Goal: Find specific page/section: Find specific page/section

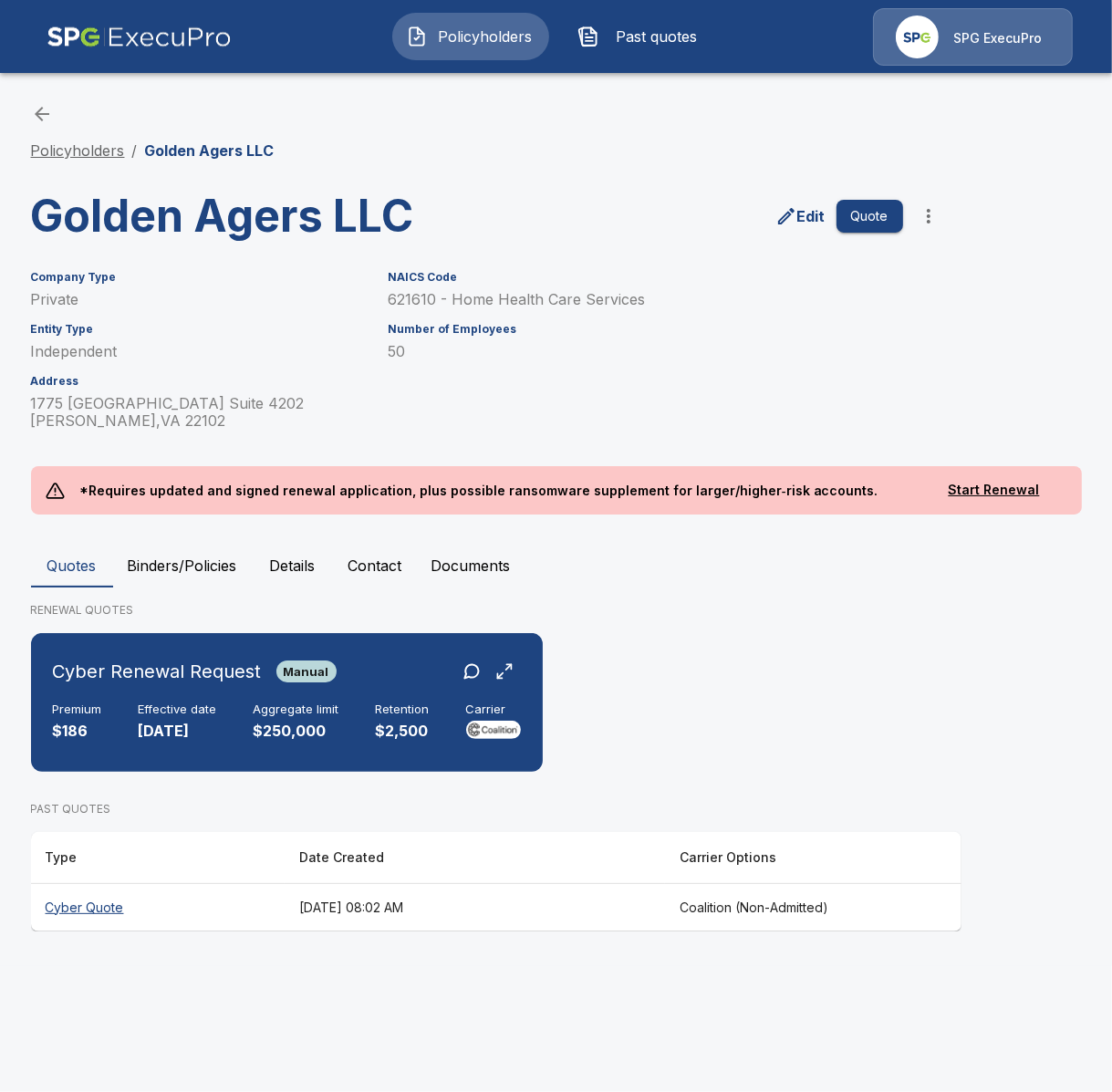
click at [45, 146] on link "Policyholders" at bounding box center [78, 150] width 94 height 18
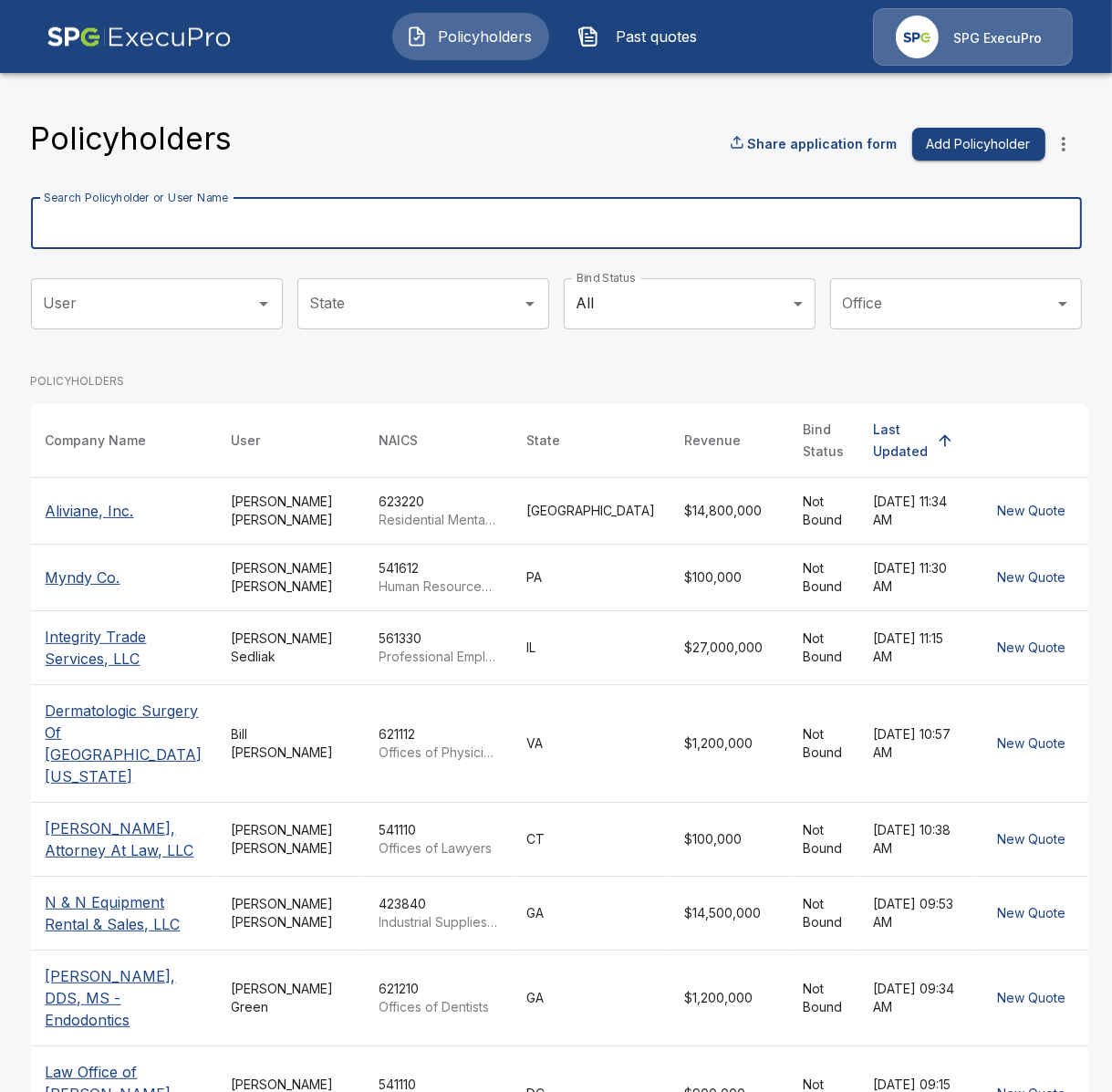
drag, startPoint x: 453, startPoint y: 239, endPoint x: 458, endPoint y: 227, distance: 13.0
click at [453, 238] on input "Search Policyholder or User Name" at bounding box center [546, 224] width 1031 height 52
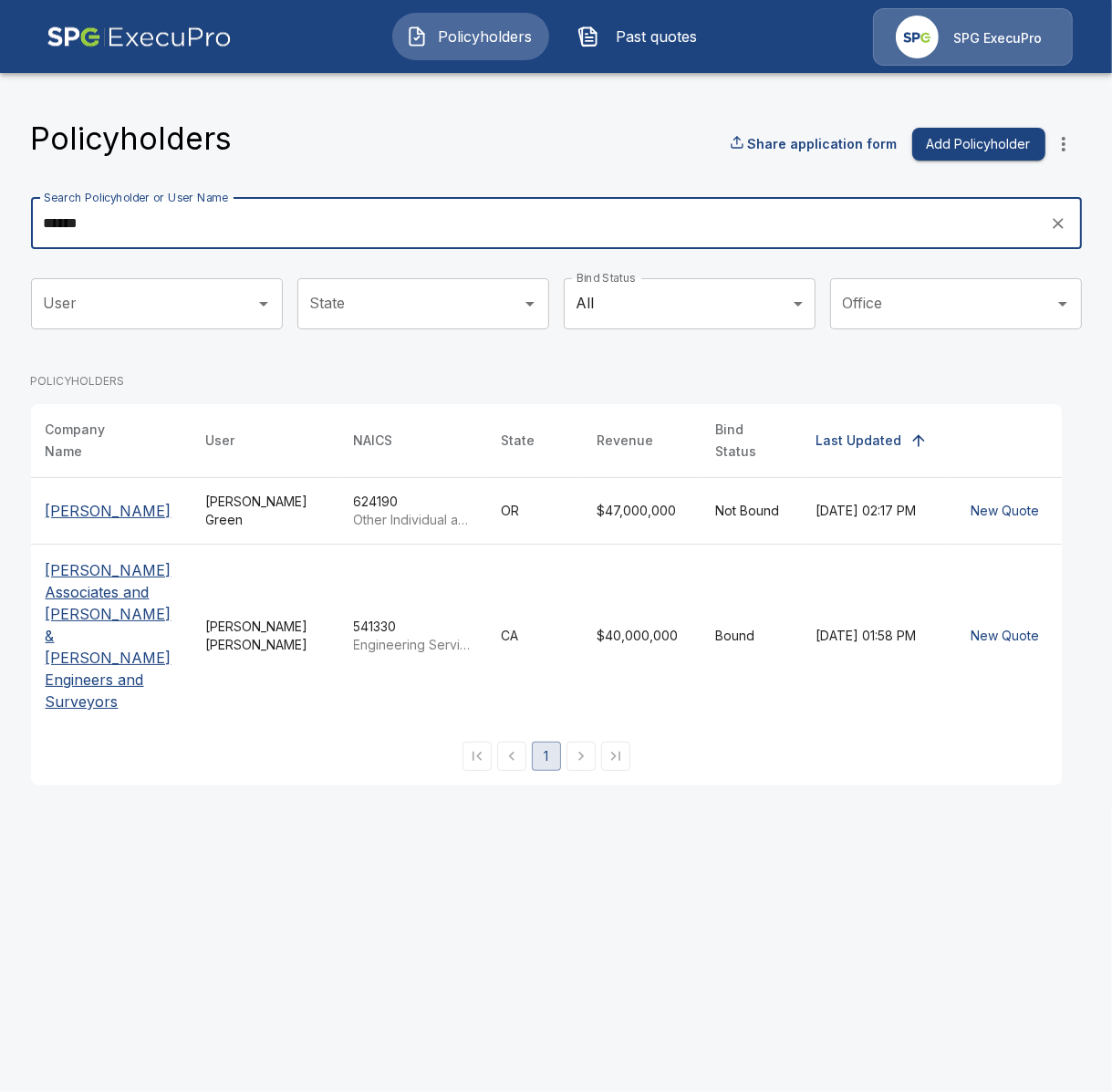
type input "******"
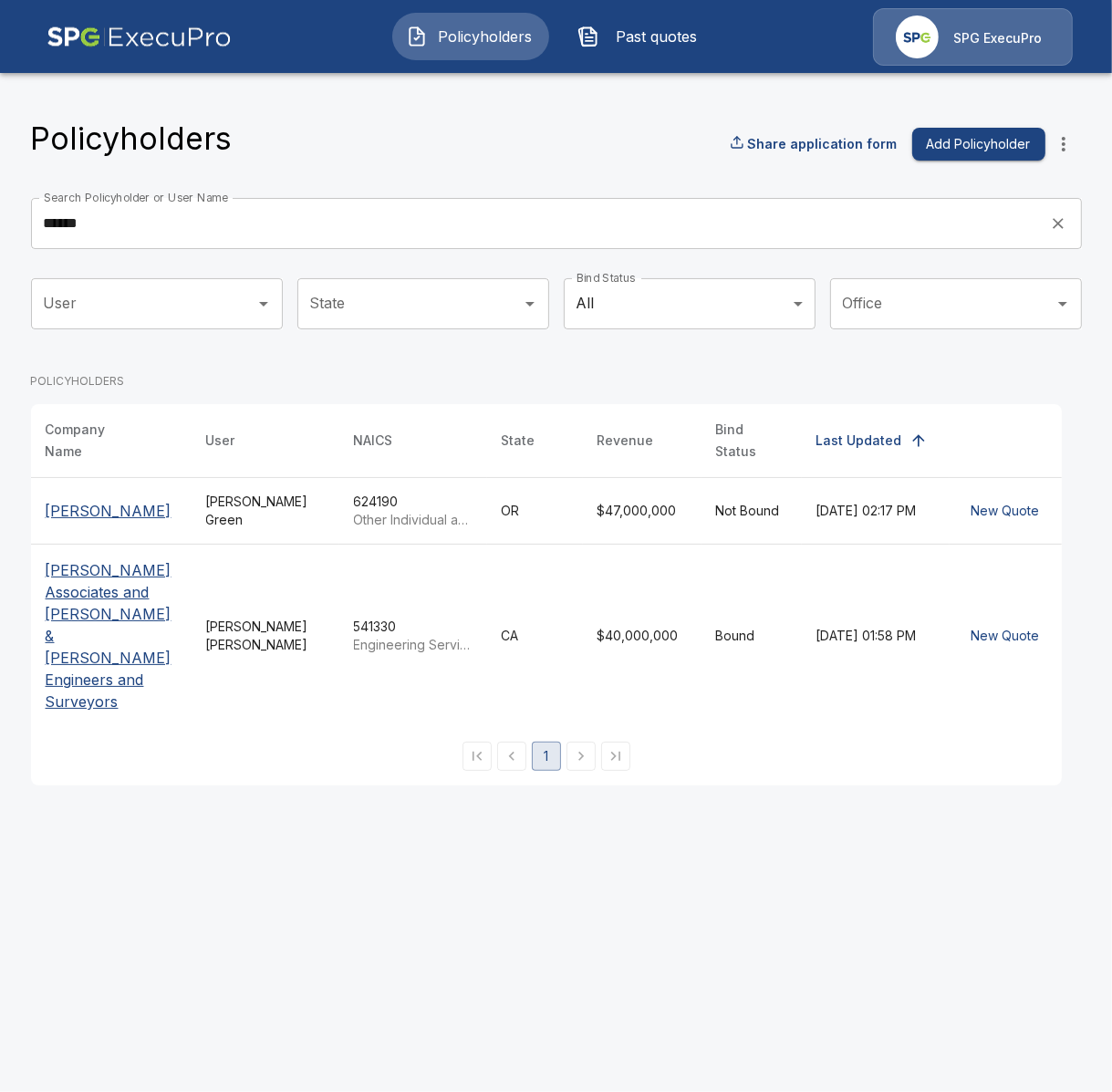
click at [141, 589] on p "Albert A. Webb Associates and Webb & Carroll Engineers and Surveyors" at bounding box center [112, 635] width 132 height 154
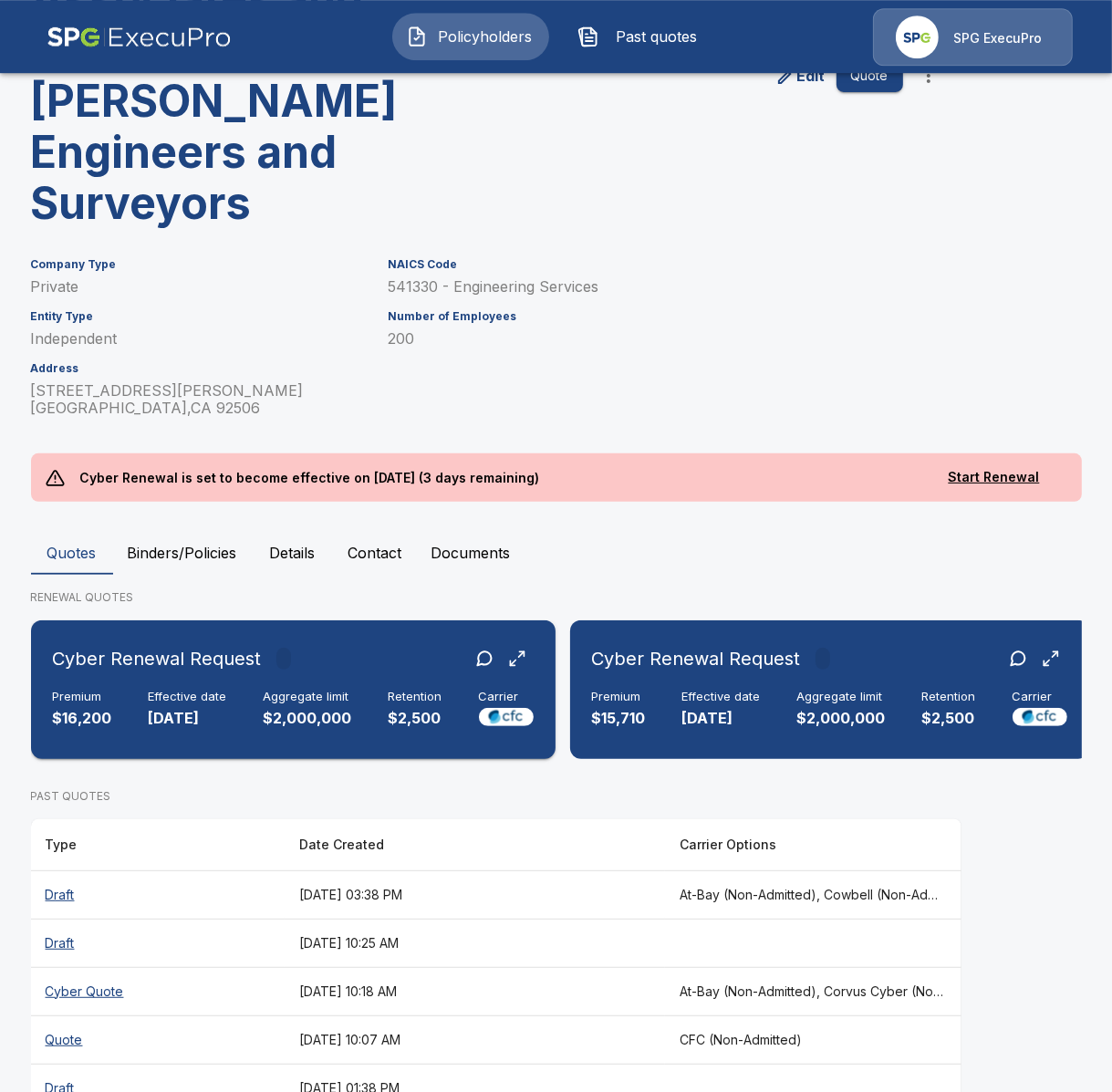
scroll to position [270, 0]
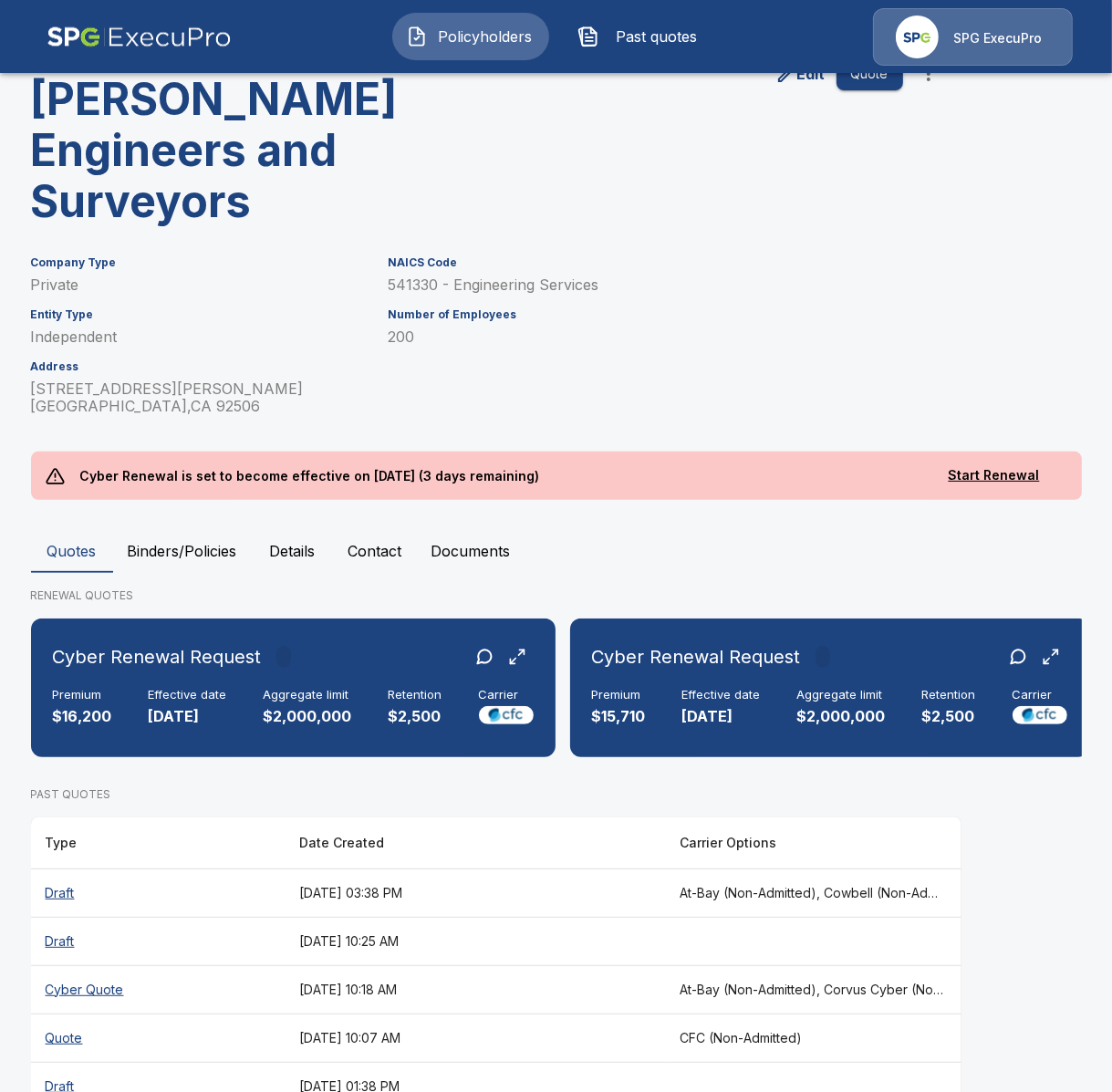
click at [215, 787] on p "PAST QUOTES" at bounding box center [497, 794] width 931 height 16
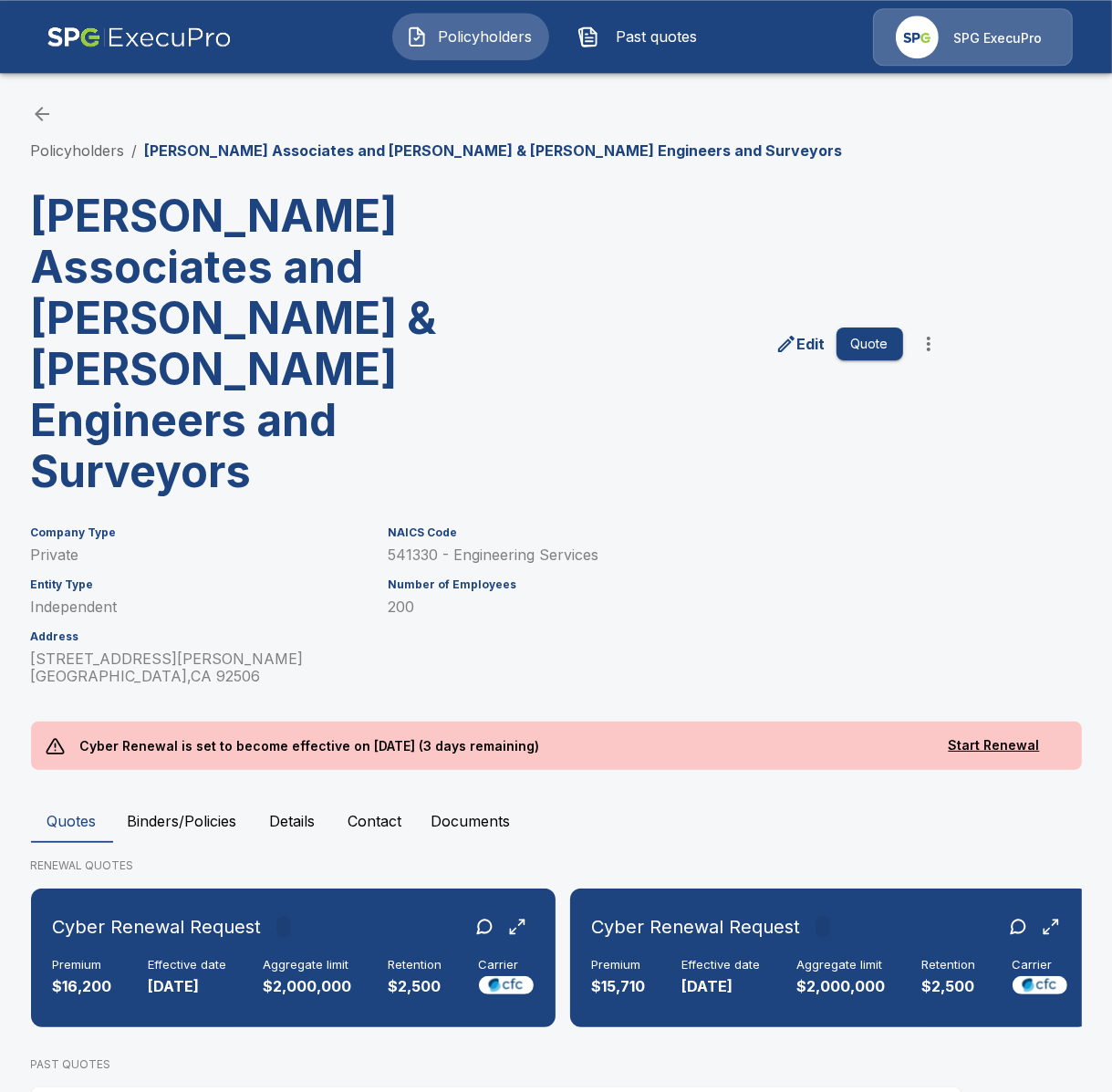
scroll to position [0, 0]
click at [93, 150] on link "Policyholders" at bounding box center [78, 150] width 94 height 18
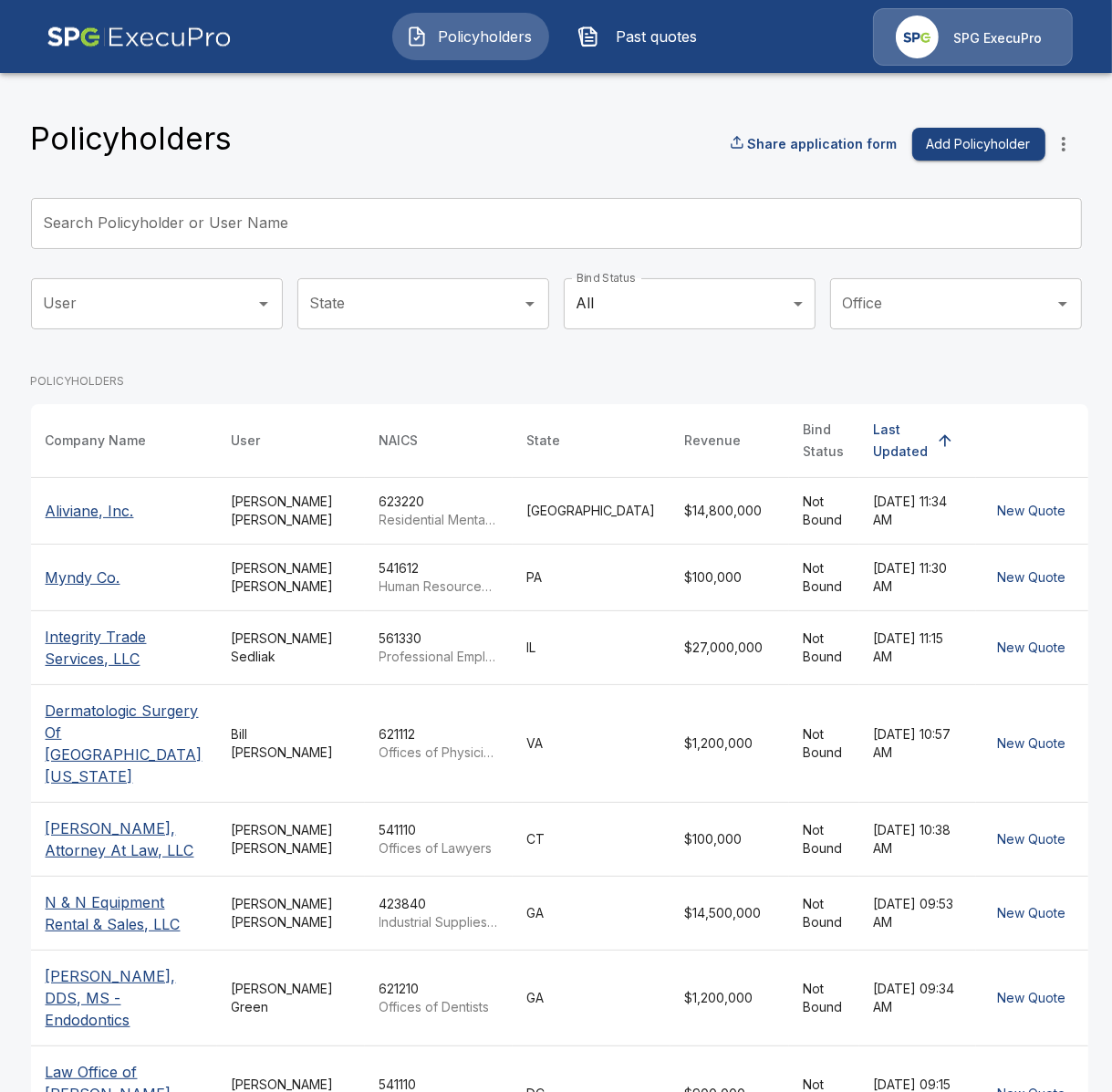
click at [272, 221] on input "Search Policyholder or User Name" at bounding box center [546, 224] width 1031 height 52
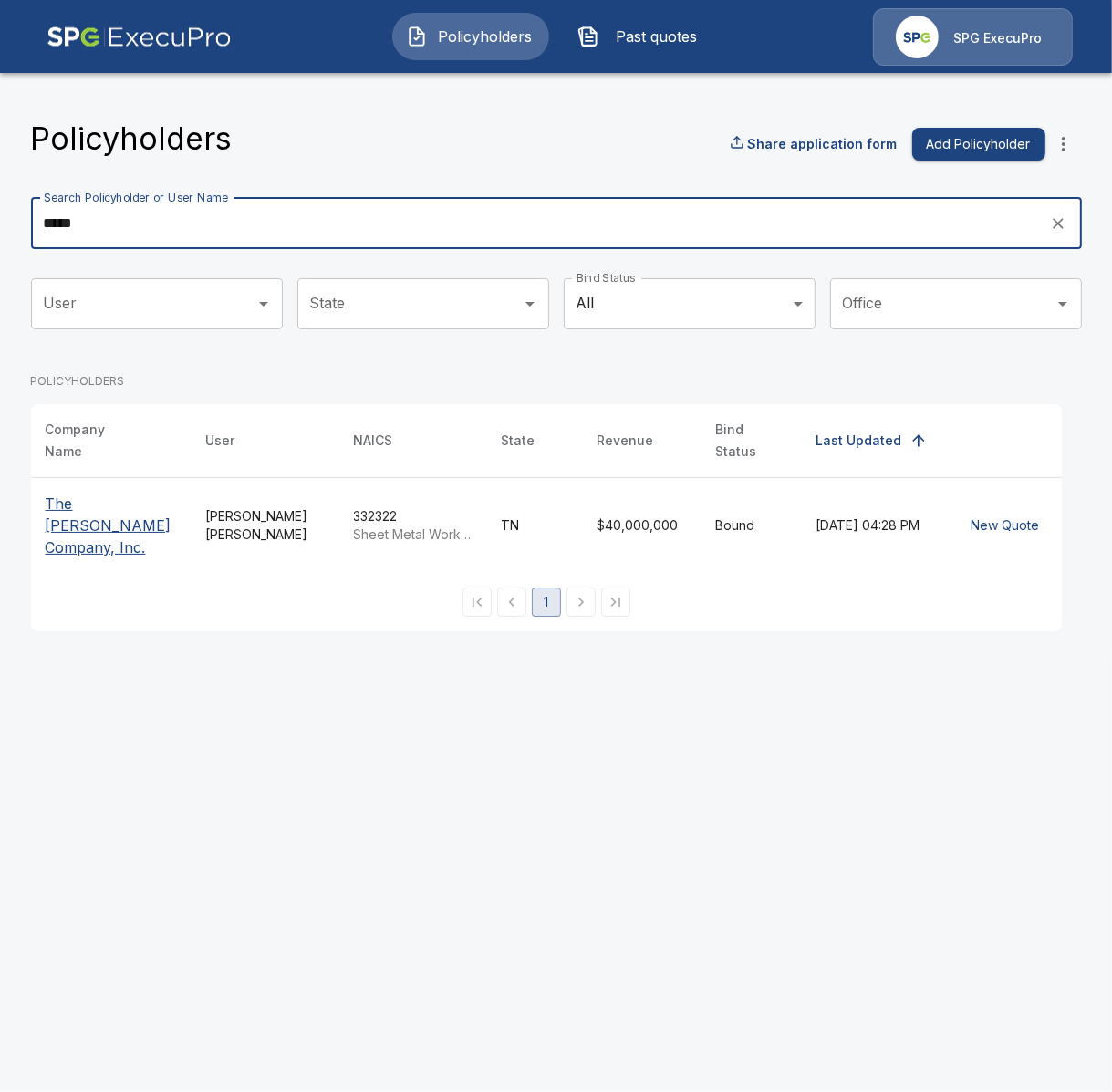
type input "*****"
click at [93, 513] on p "The Troxel Company, Inc." at bounding box center [112, 525] width 132 height 66
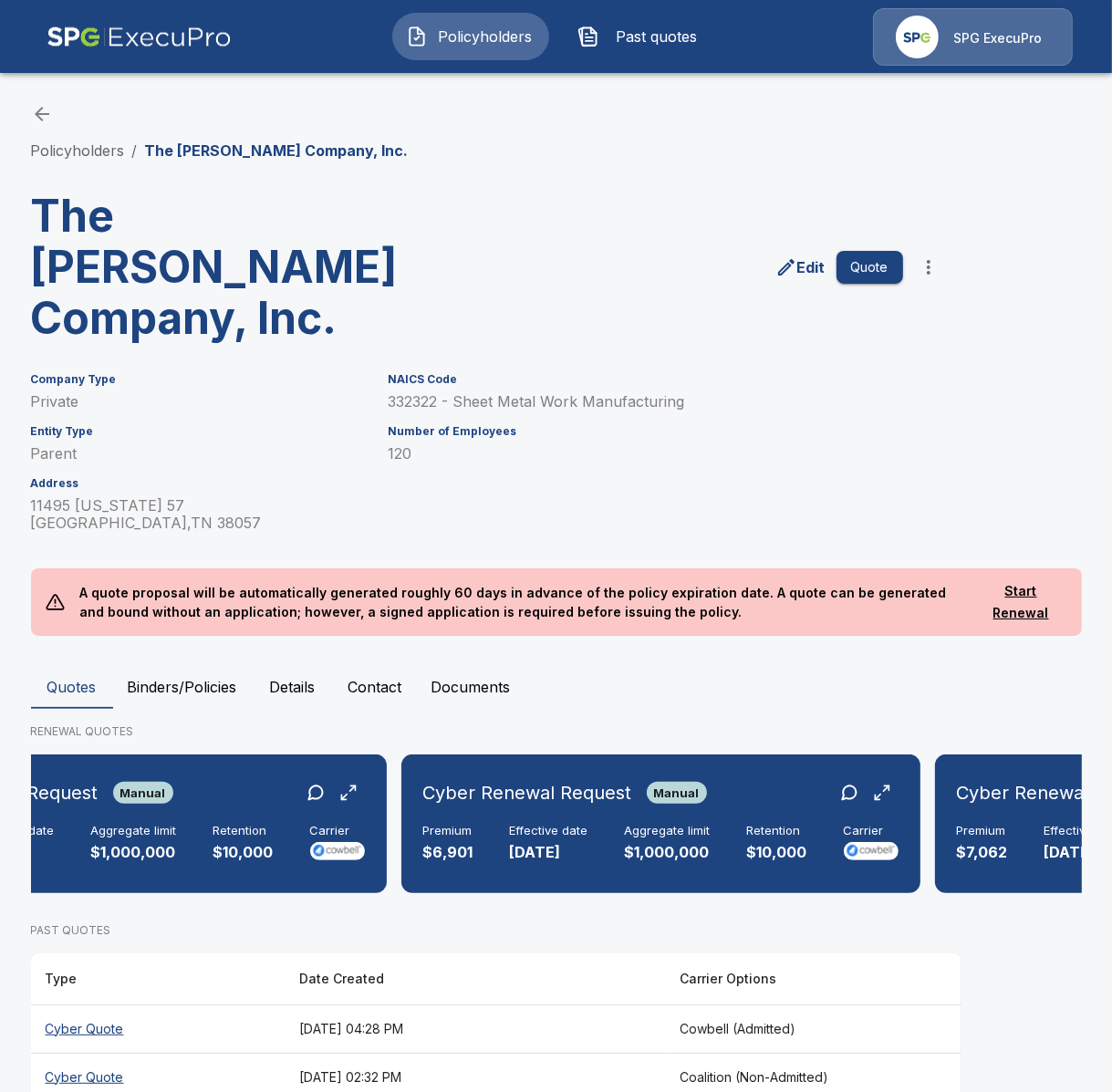
click at [72, 162] on div "Policyholders / The Troxel Company, Inc. The Troxel Company, Inc. Edit Quote Co…" at bounding box center [557, 820] width 1095 height 1503
click at [82, 149] on link "Policyholders" at bounding box center [78, 150] width 94 height 18
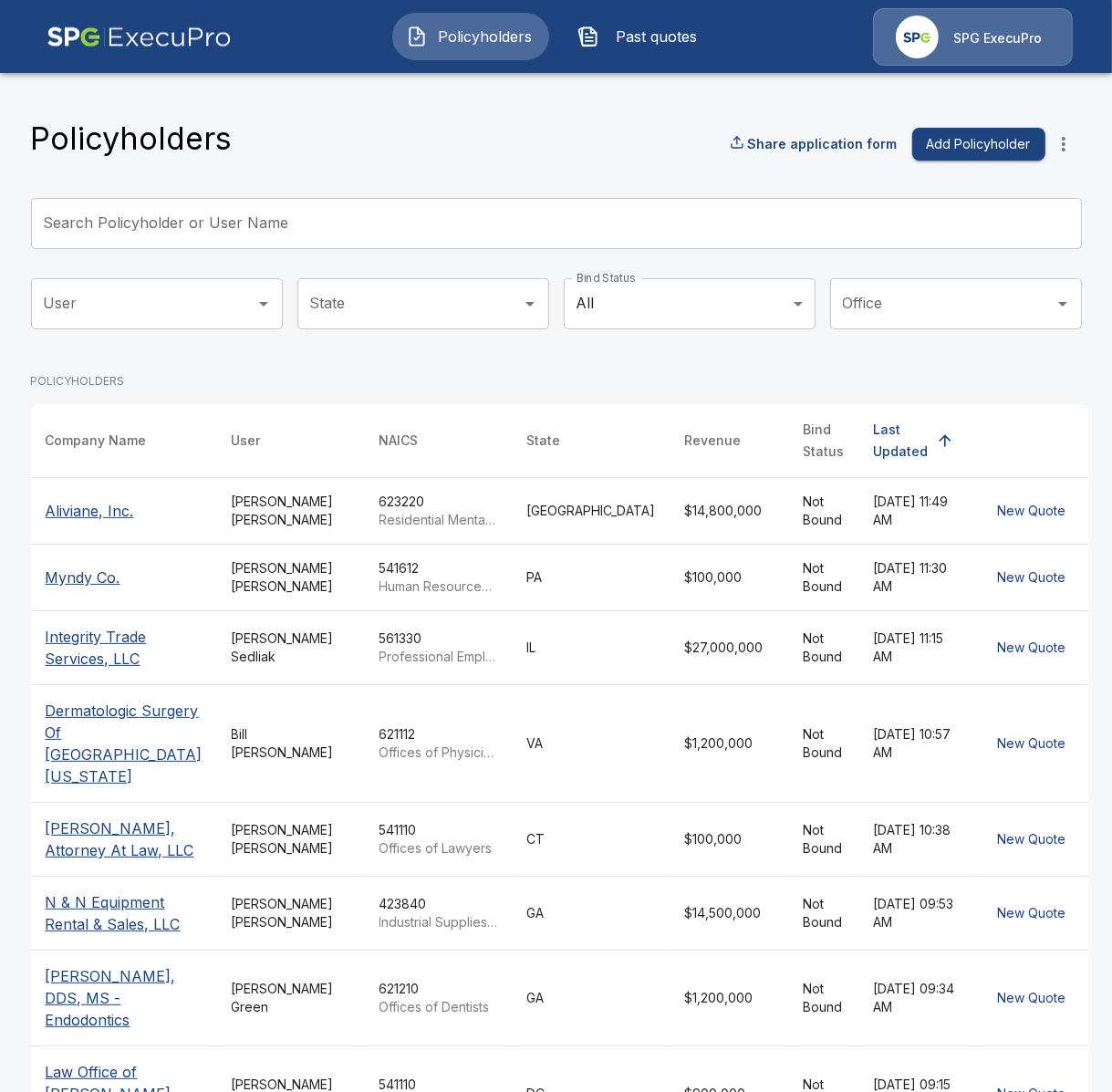
click at [254, 374] on p "POLICYHOLDERS" at bounding box center [560, 381] width 1058 height 16
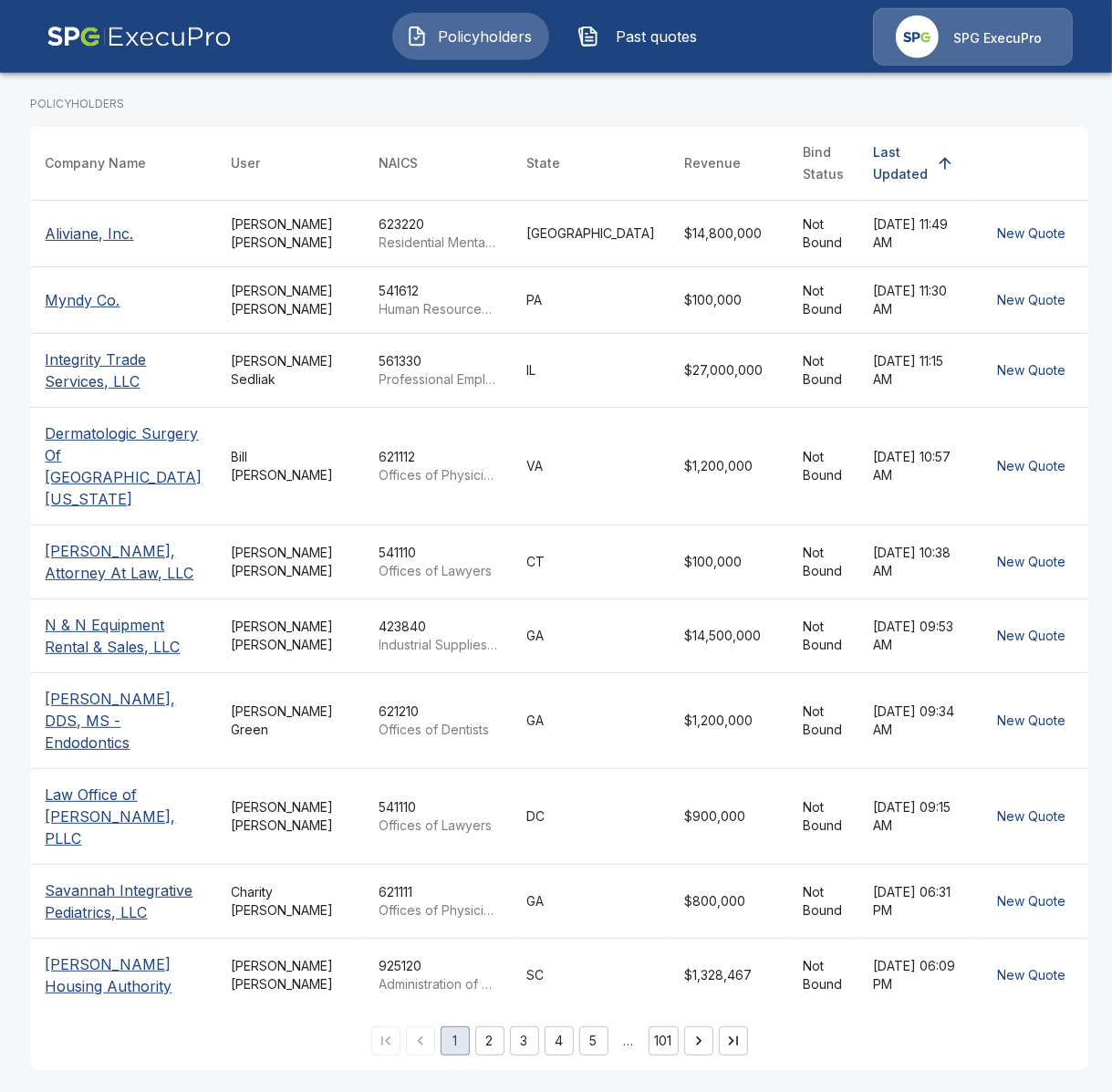
scroll to position [308, 0]
click at [484, 1041] on button "2" at bounding box center [489, 1040] width 30 height 30
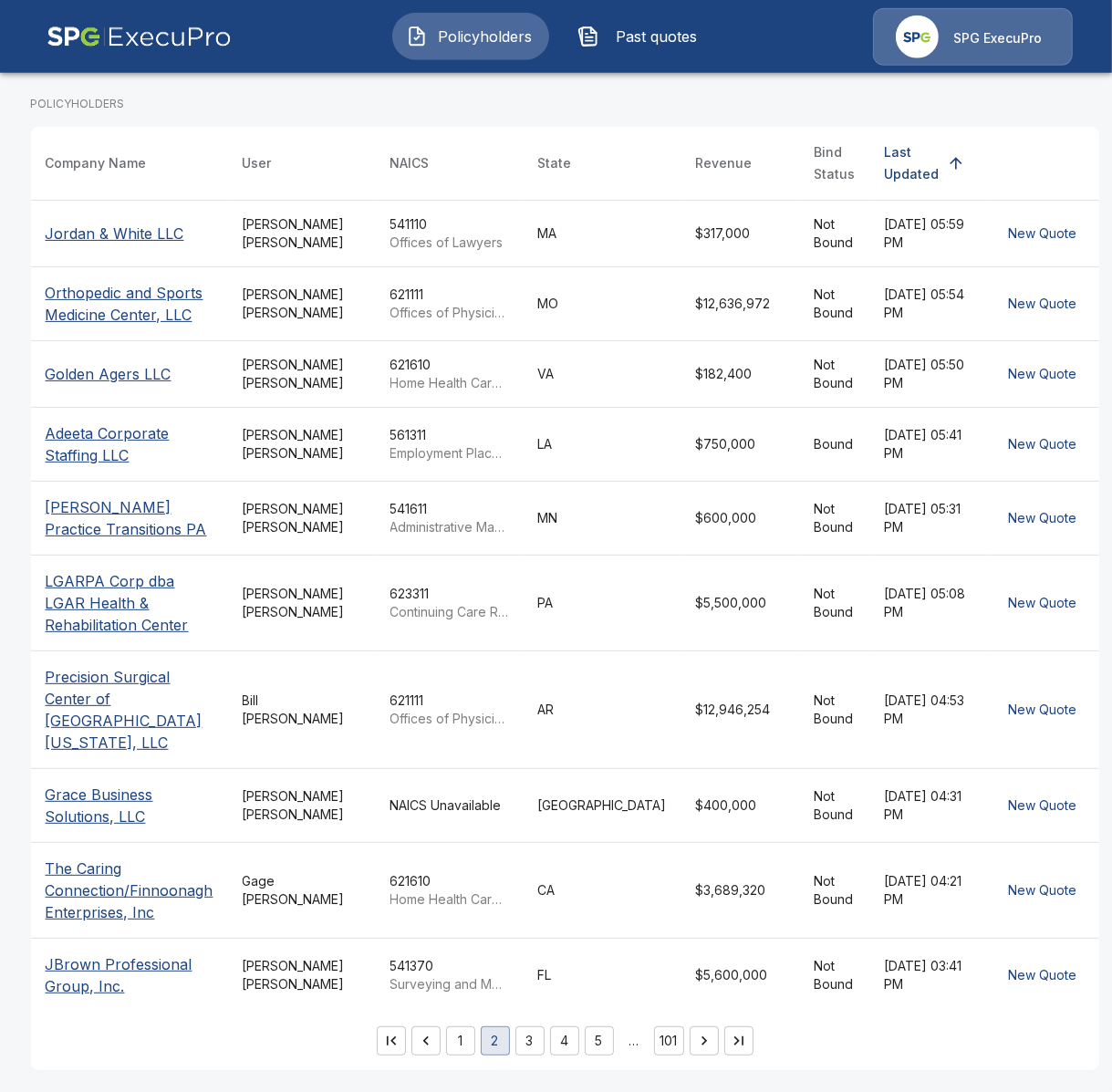
scroll to position [360, 0]
click at [319, 1041] on div "1 2 3 4 5 … 101" at bounding box center [566, 1040] width 1068 height 30
click at [515, 1031] on button "3" at bounding box center [529, 1040] width 30 height 30
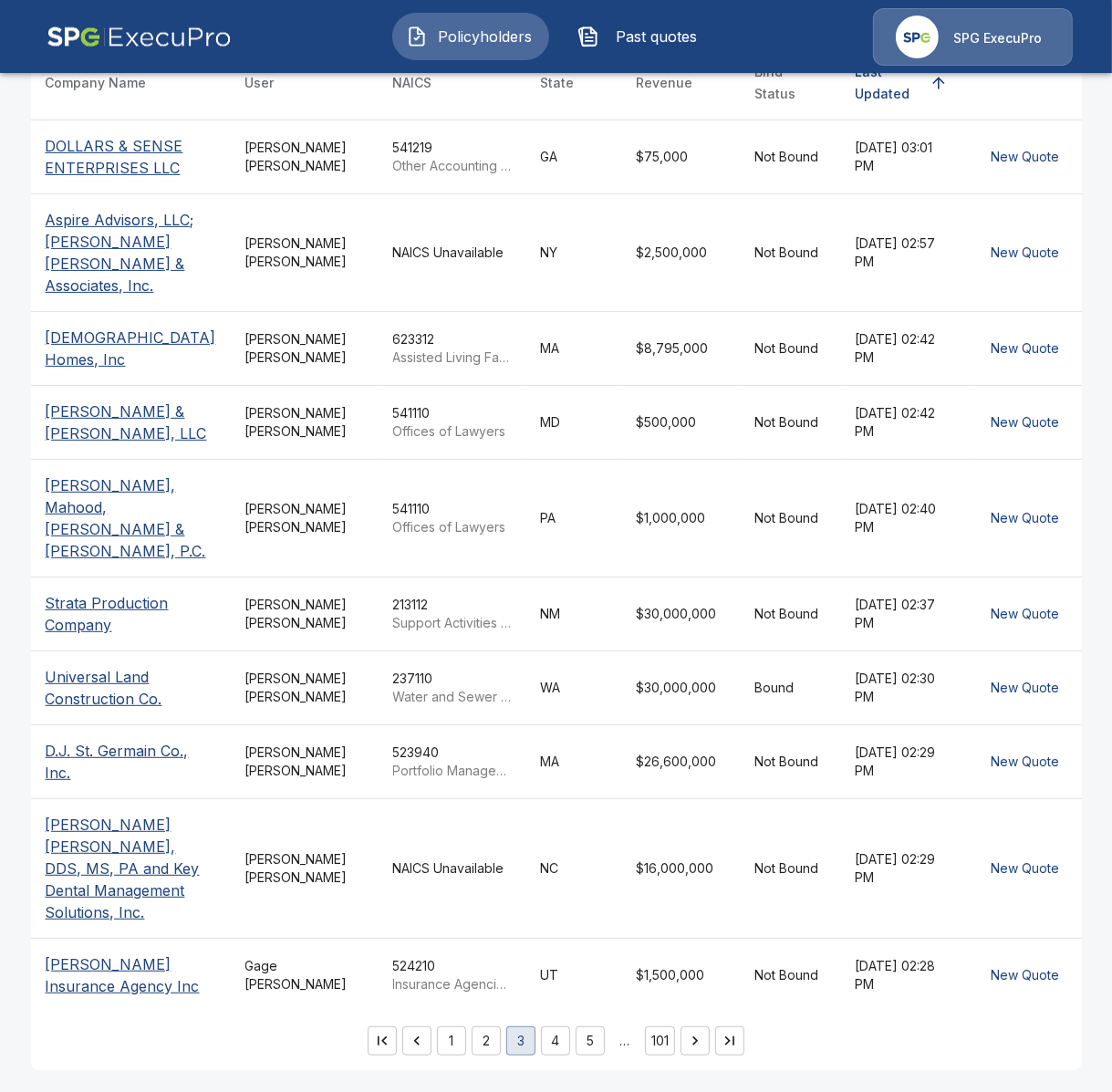
click at [239, 1056] on div "1 2 3 4 5 … 101" at bounding box center [557, 1040] width 1051 height 30
click at [261, 930] on td "Tricia Dietz" at bounding box center [304, 868] width 148 height 139
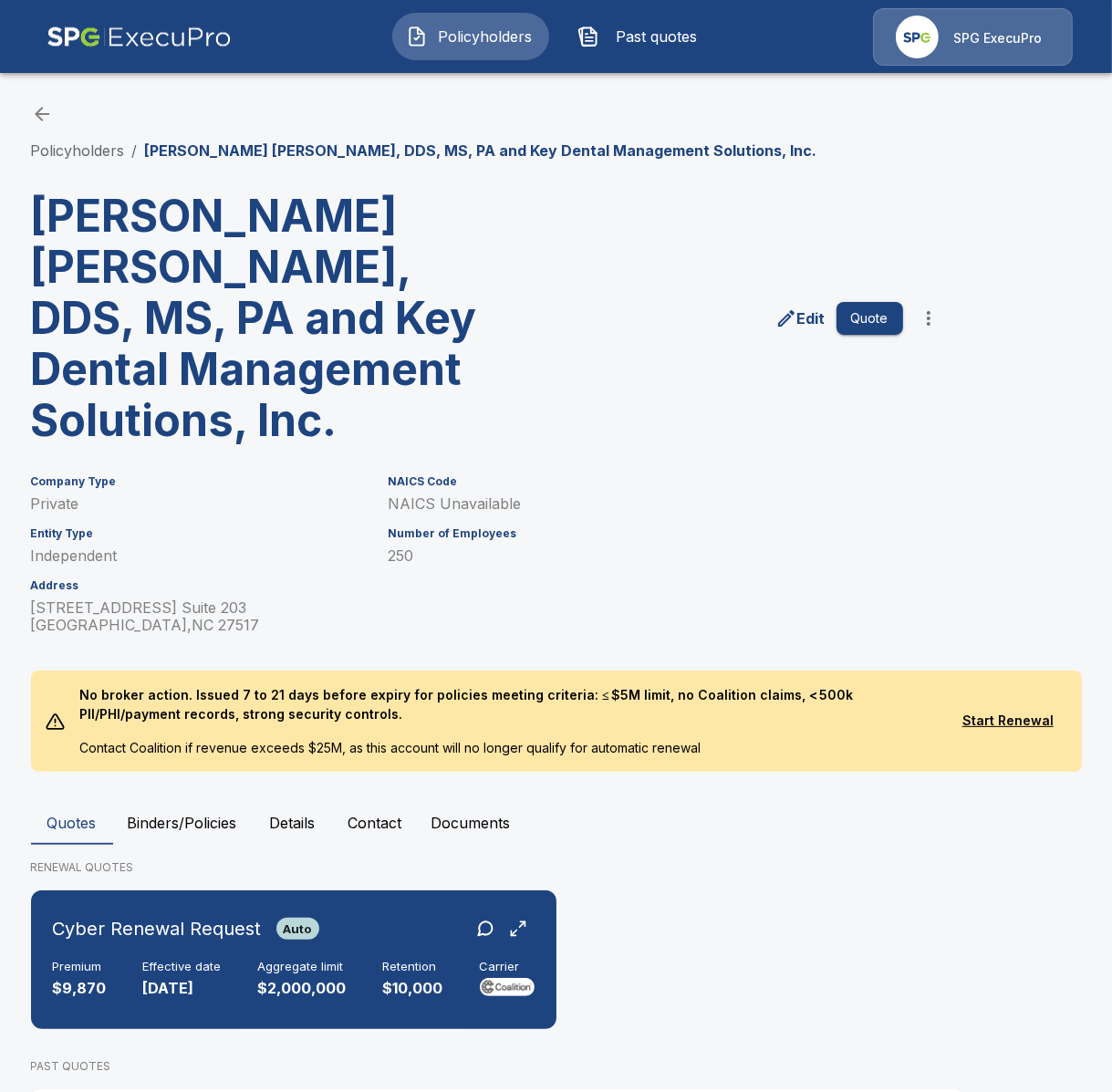
click at [41, 100] on div "Policyholders / Larry J. Moray, DDS, MS, PA and Key Dental Management Solutions…" at bounding box center [557, 646] width 1095 height 1155
click at [42, 115] on icon "back" at bounding box center [42, 113] width 22 height 22
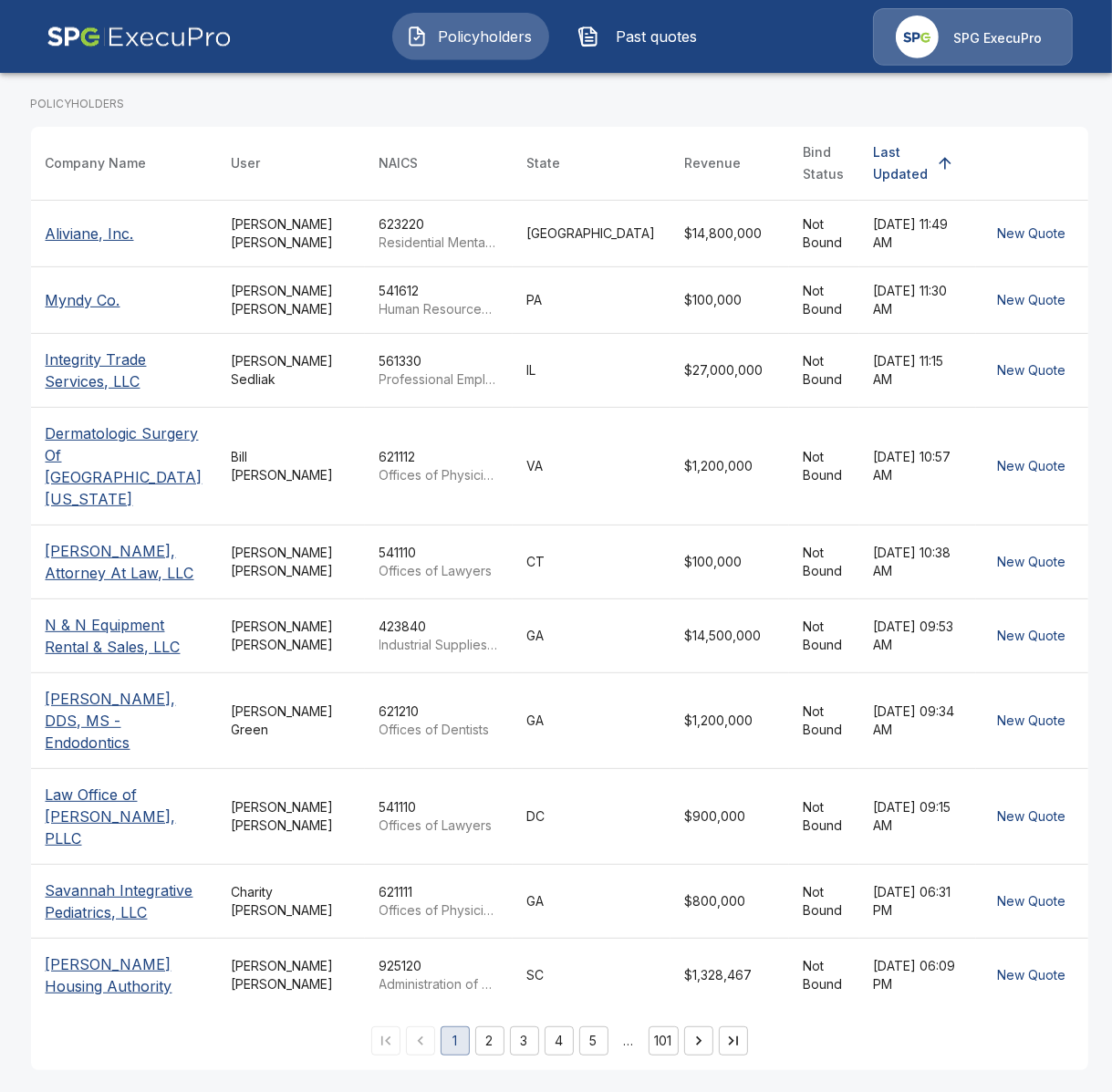
scroll to position [308, 0]
click at [691, 1040] on icon "Go to next page" at bounding box center [698, 1040] width 18 height 18
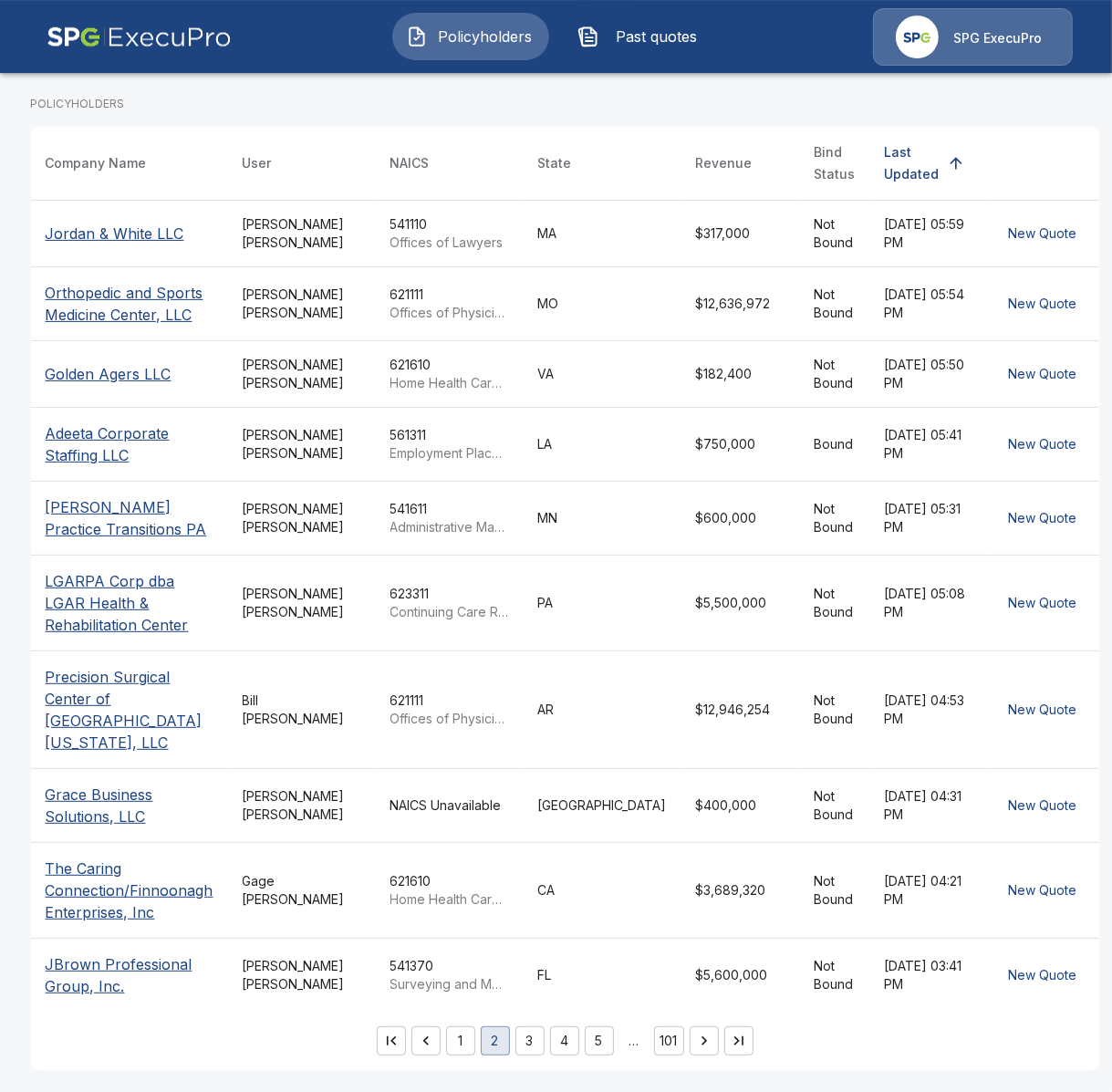
scroll to position [360, 0]
click at [706, 1049] on button "Go to next page" at bounding box center [704, 1040] width 30 height 30
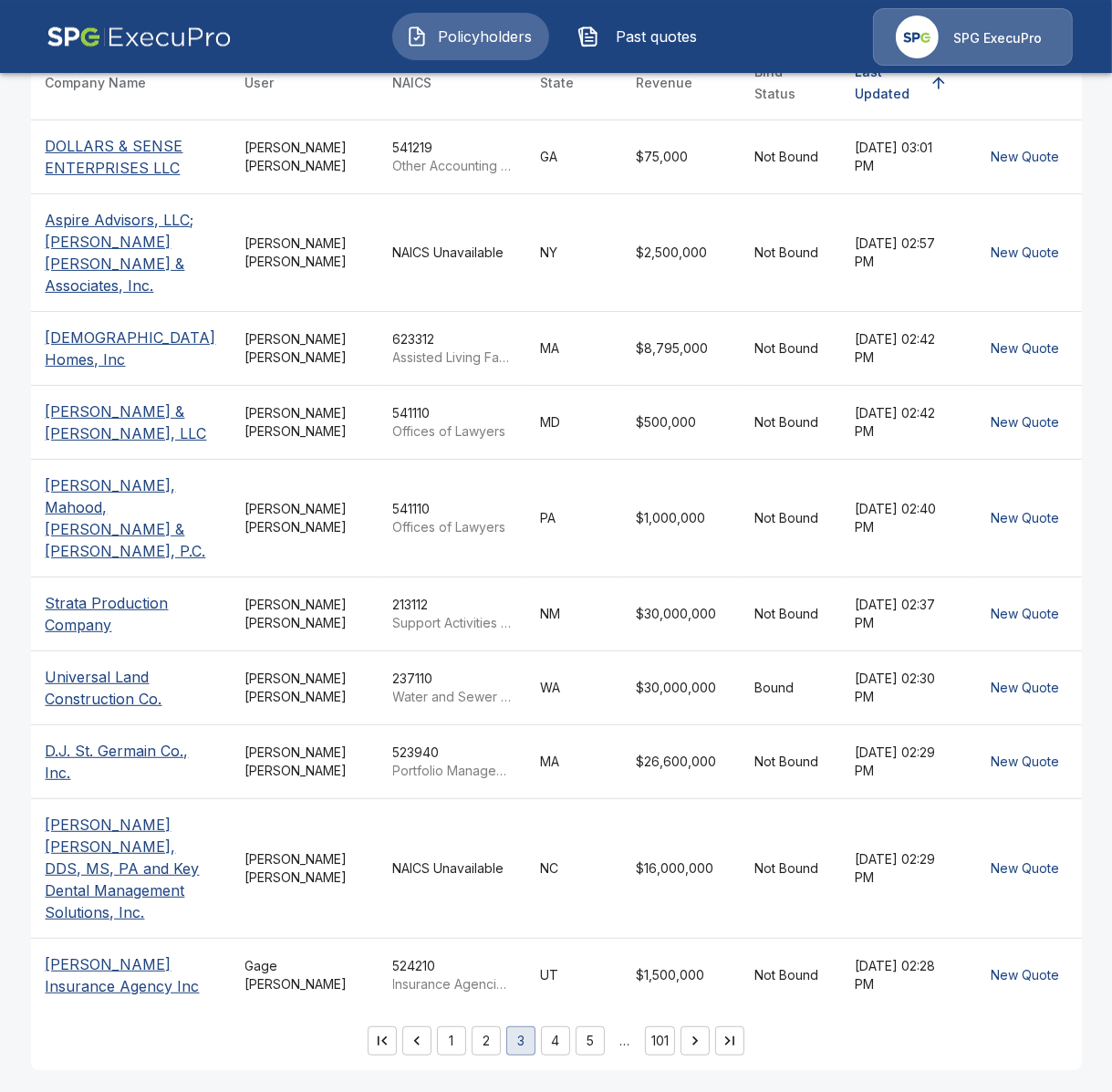
scroll to position [389, 0]
click at [698, 1041] on icon "Go to next page" at bounding box center [695, 1041] width 6 height 10
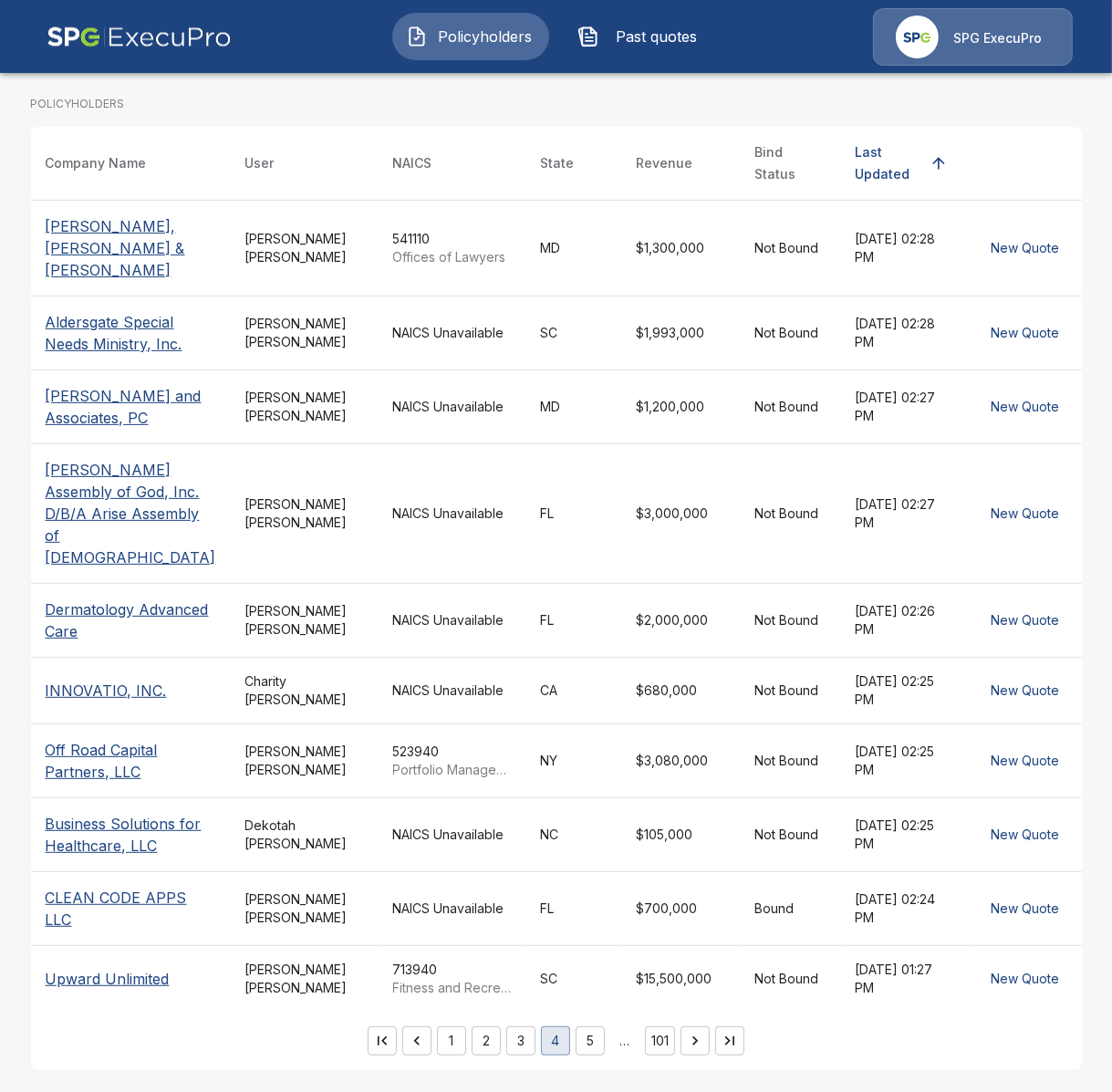
click at [698, 1043] on icon "Go to next page" at bounding box center [694, 1040] width 18 height 18
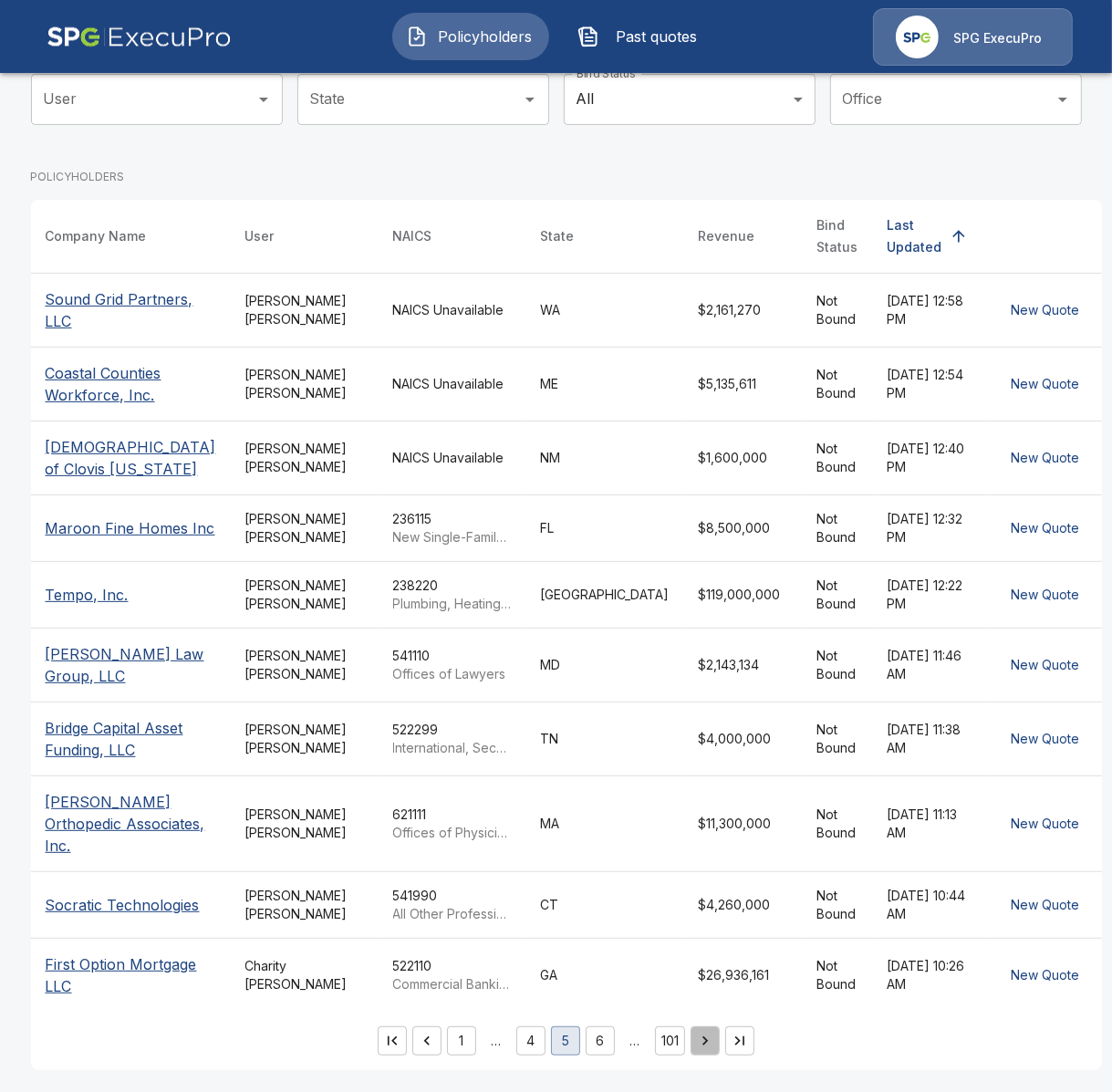
click at [697, 1049] on icon "Go to next page" at bounding box center [705, 1040] width 18 height 18
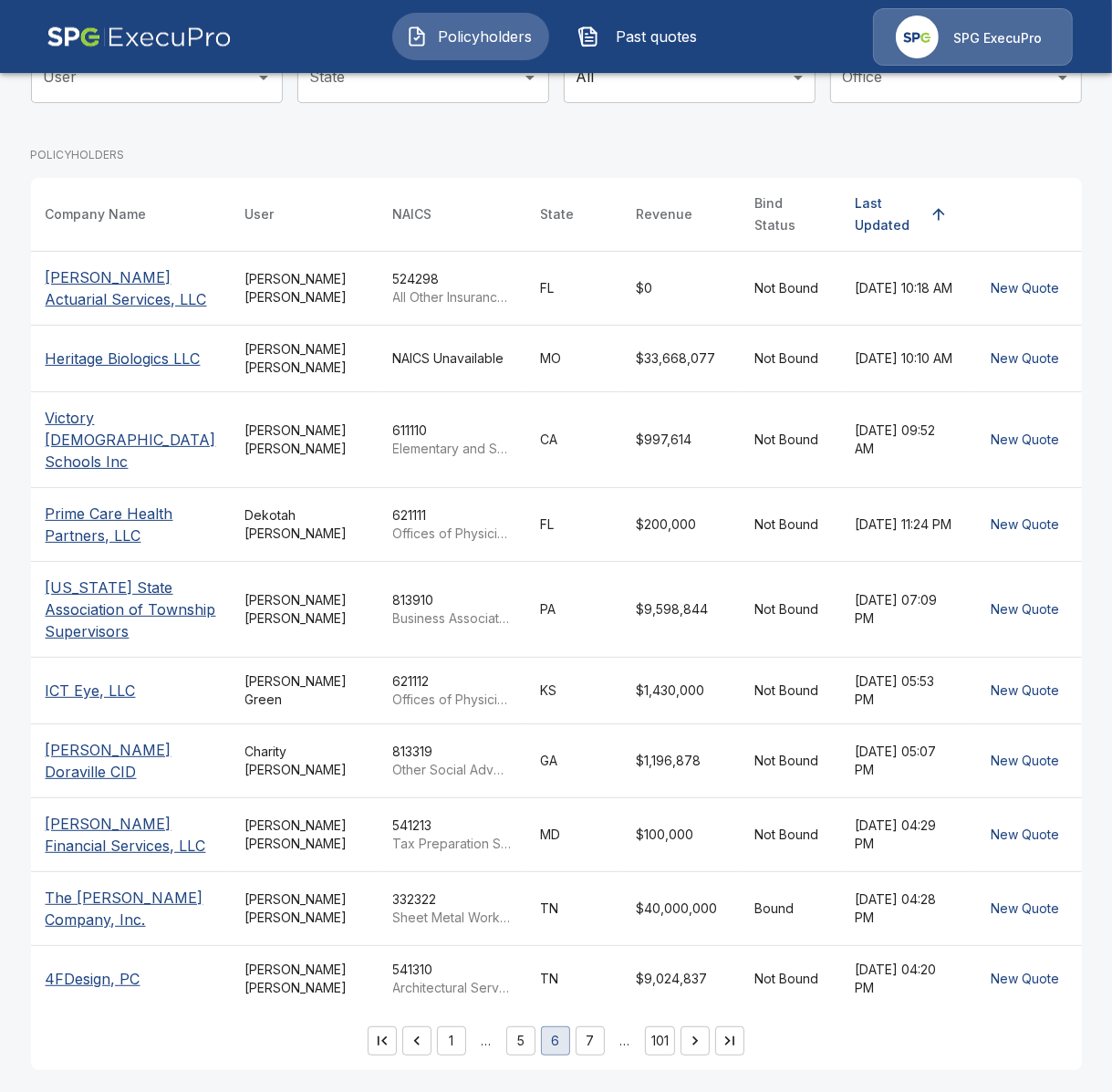
scroll to position [242, 0]
click at [706, 1041] on button "Go to next page" at bounding box center [695, 1040] width 30 height 30
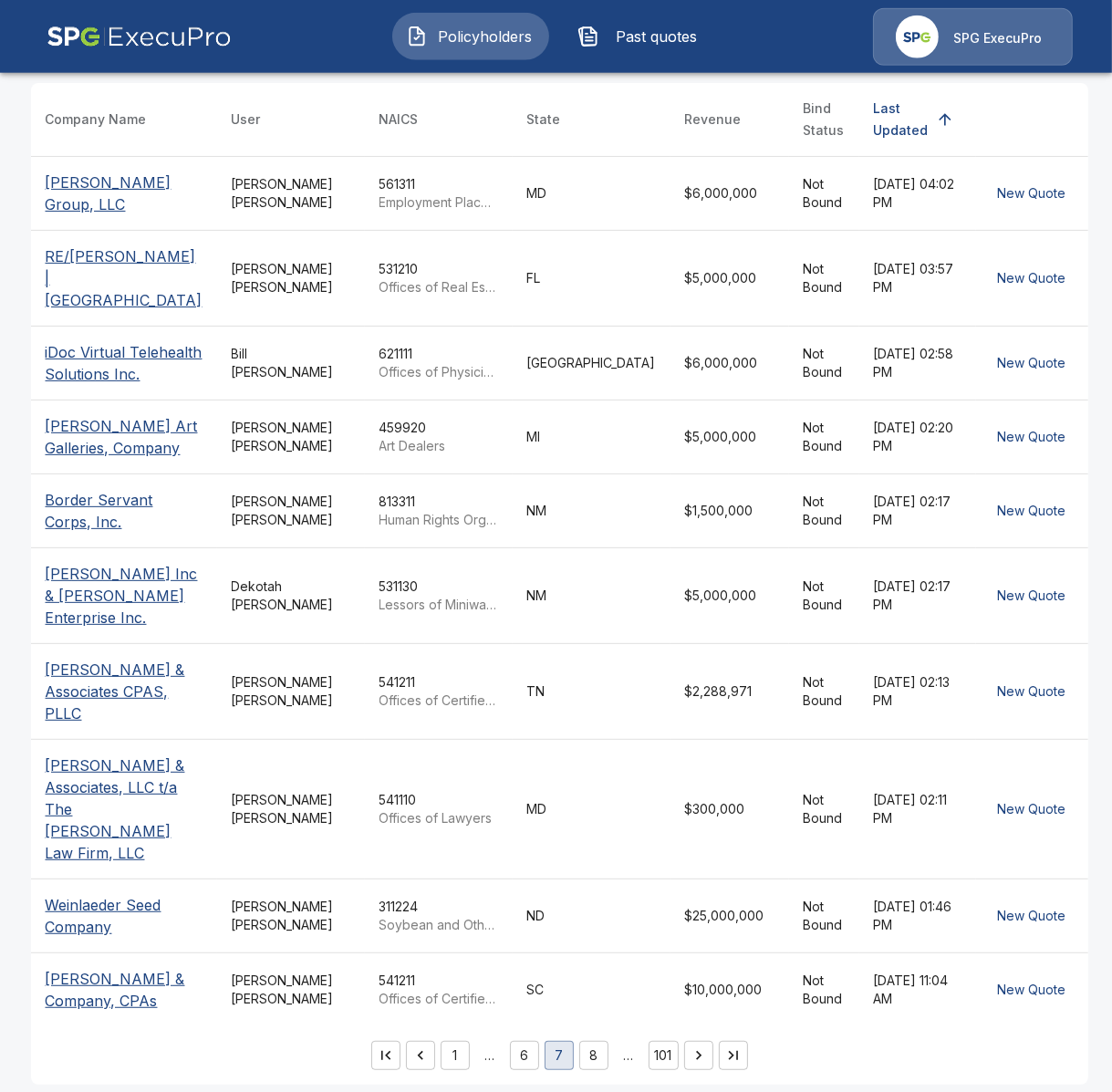
scroll to position [323, 0]
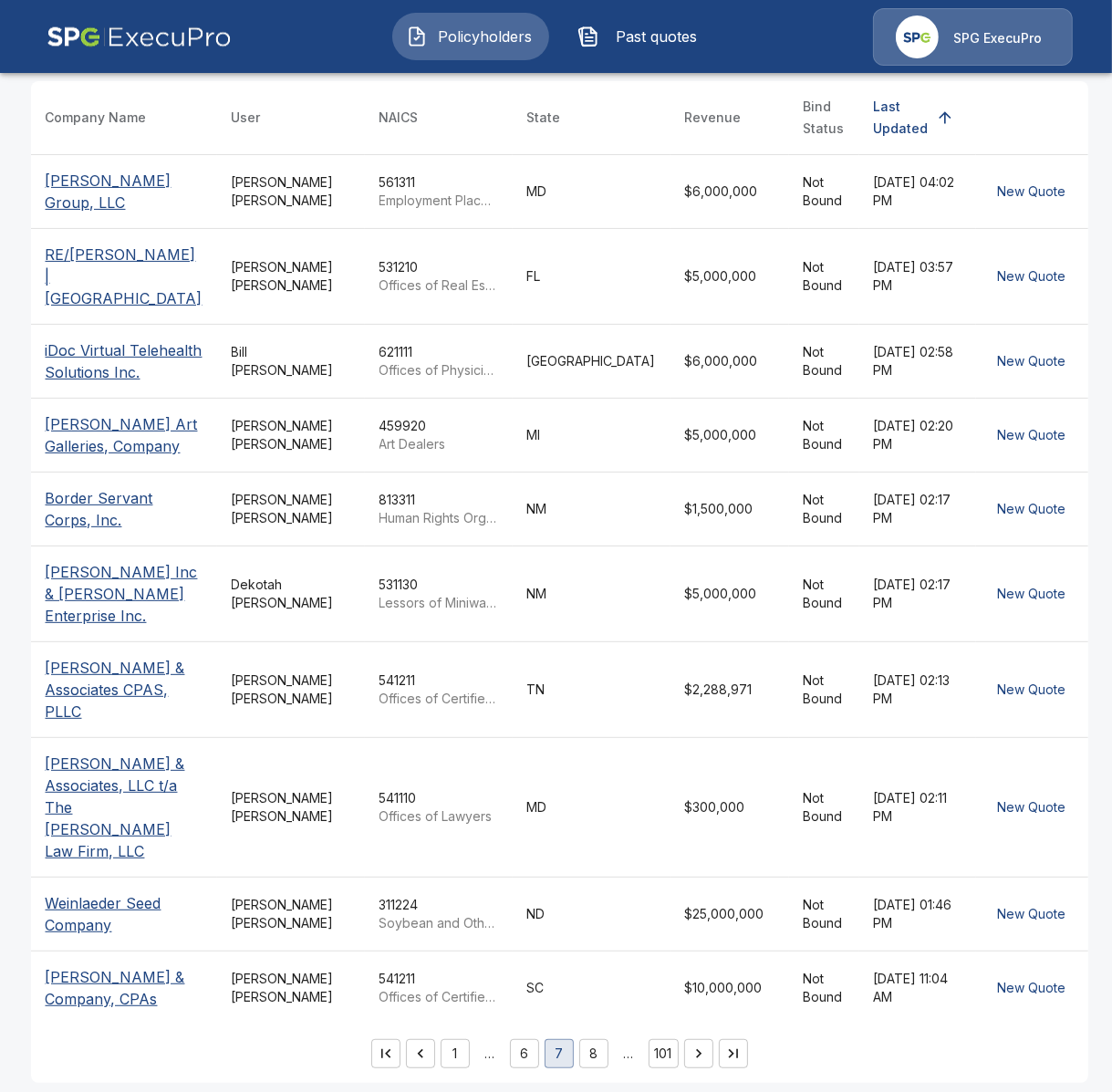
click at [692, 1040] on button "Go to next page" at bounding box center [698, 1054] width 30 height 30
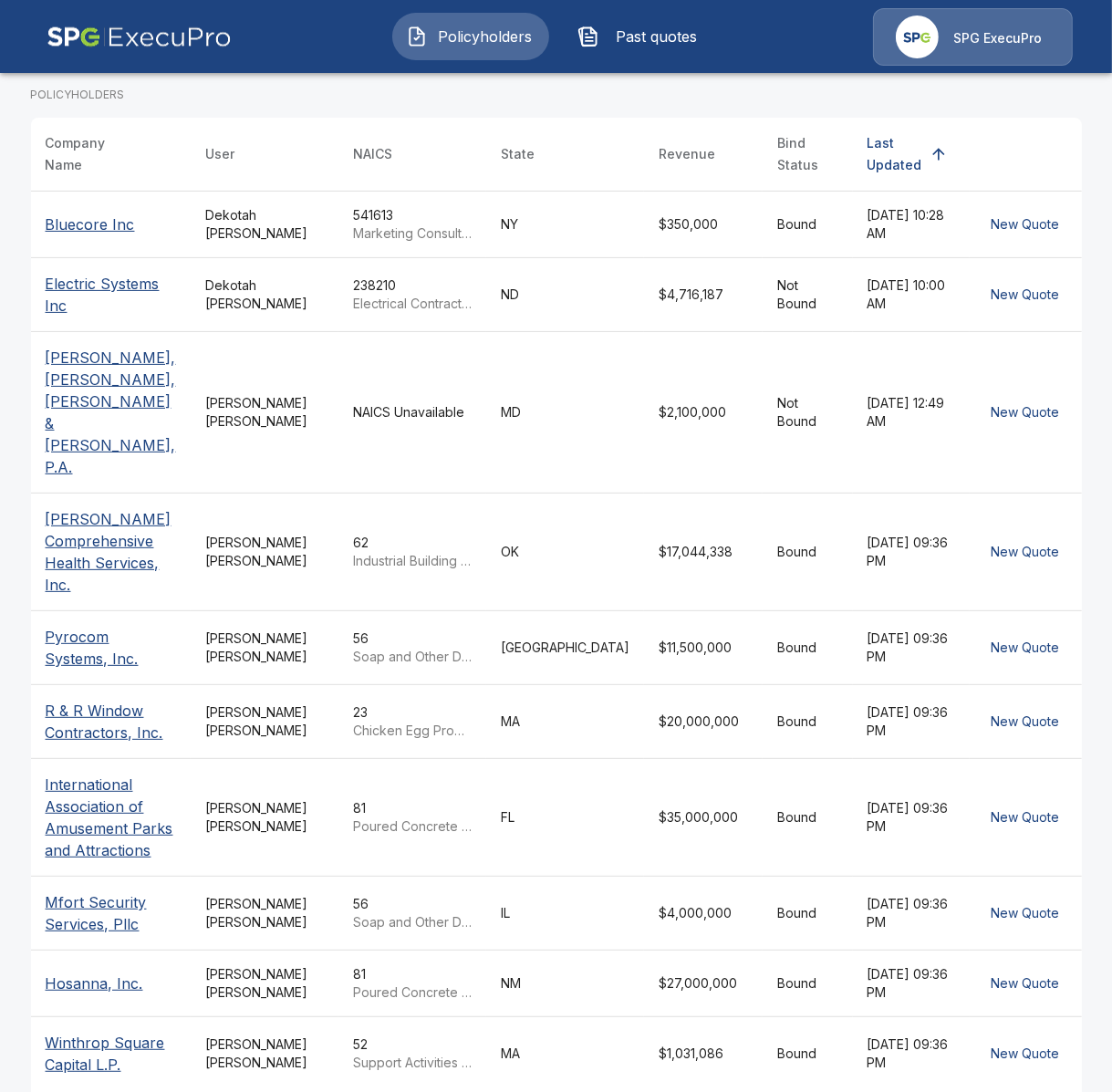
click at [290, 493] on td "Tricia Dietz" at bounding box center [264, 551] width 148 height 117
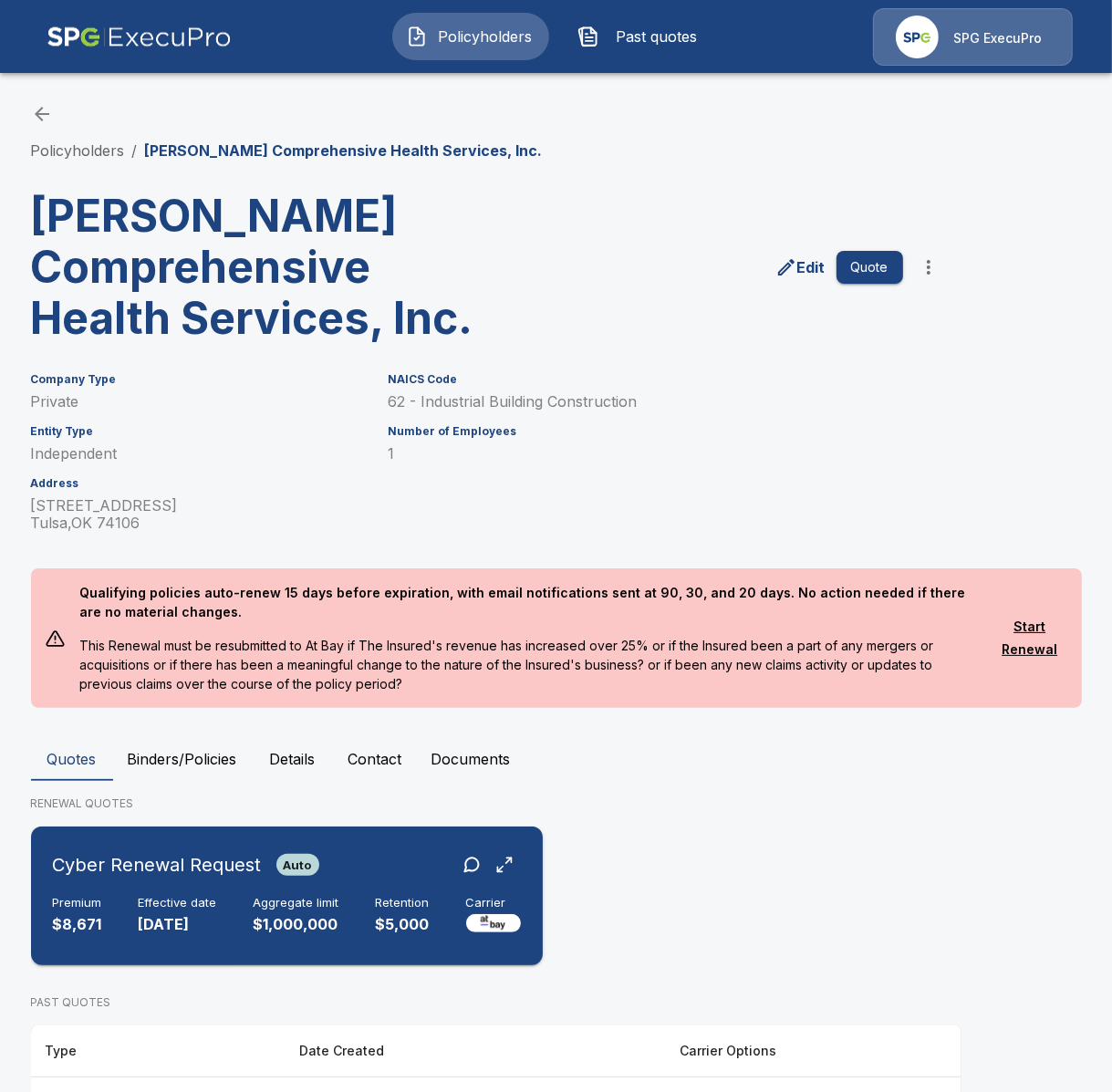
click at [374, 890] on div "Cyber Renewal Request Auto Premium $8,671 Effective date [DATE] Aggregate limit…" at bounding box center [286, 896] width 497 height 124
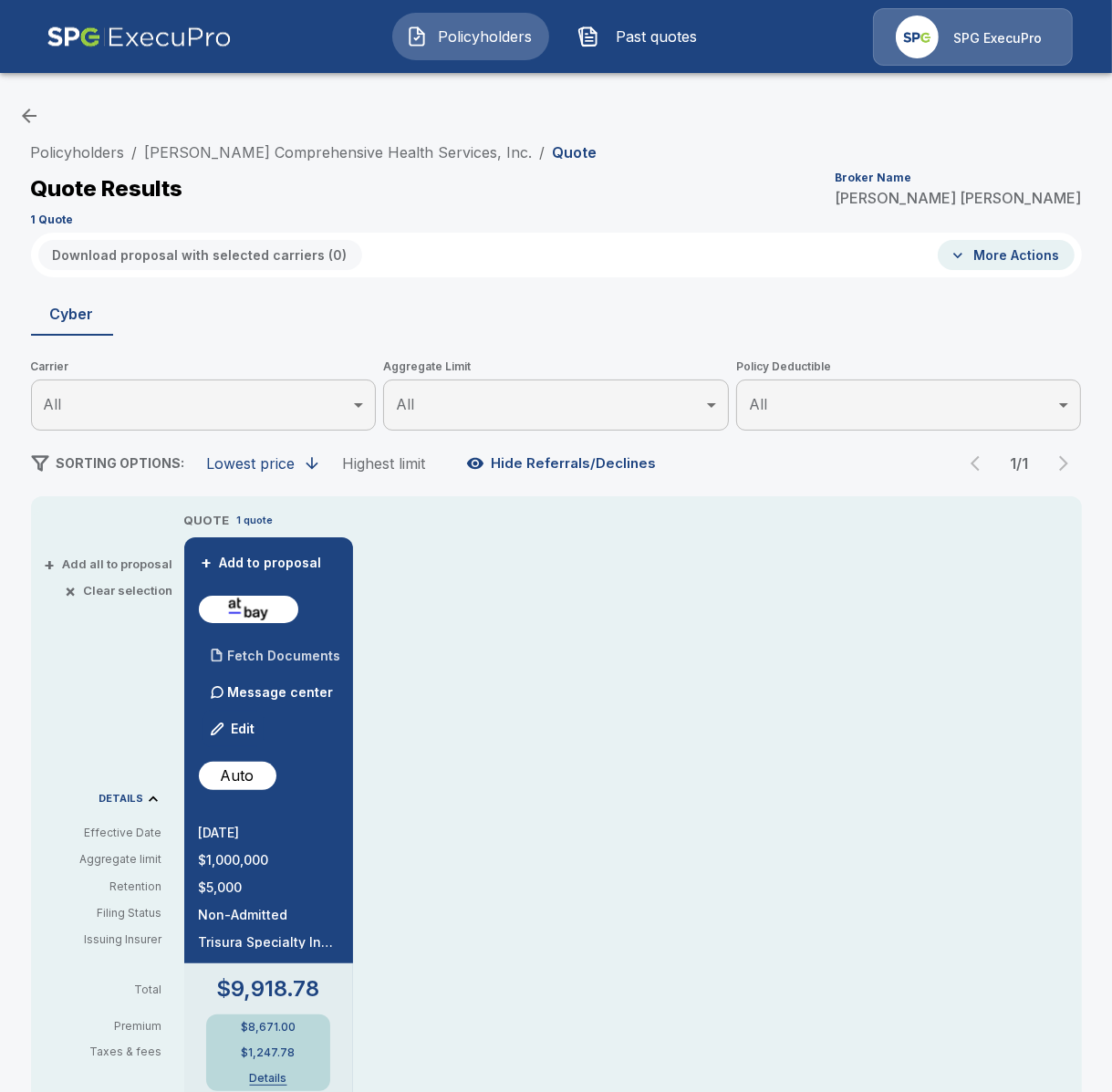
click at [250, 665] on div "Fetch Documents" at bounding box center [270, 656] width 142 height 36
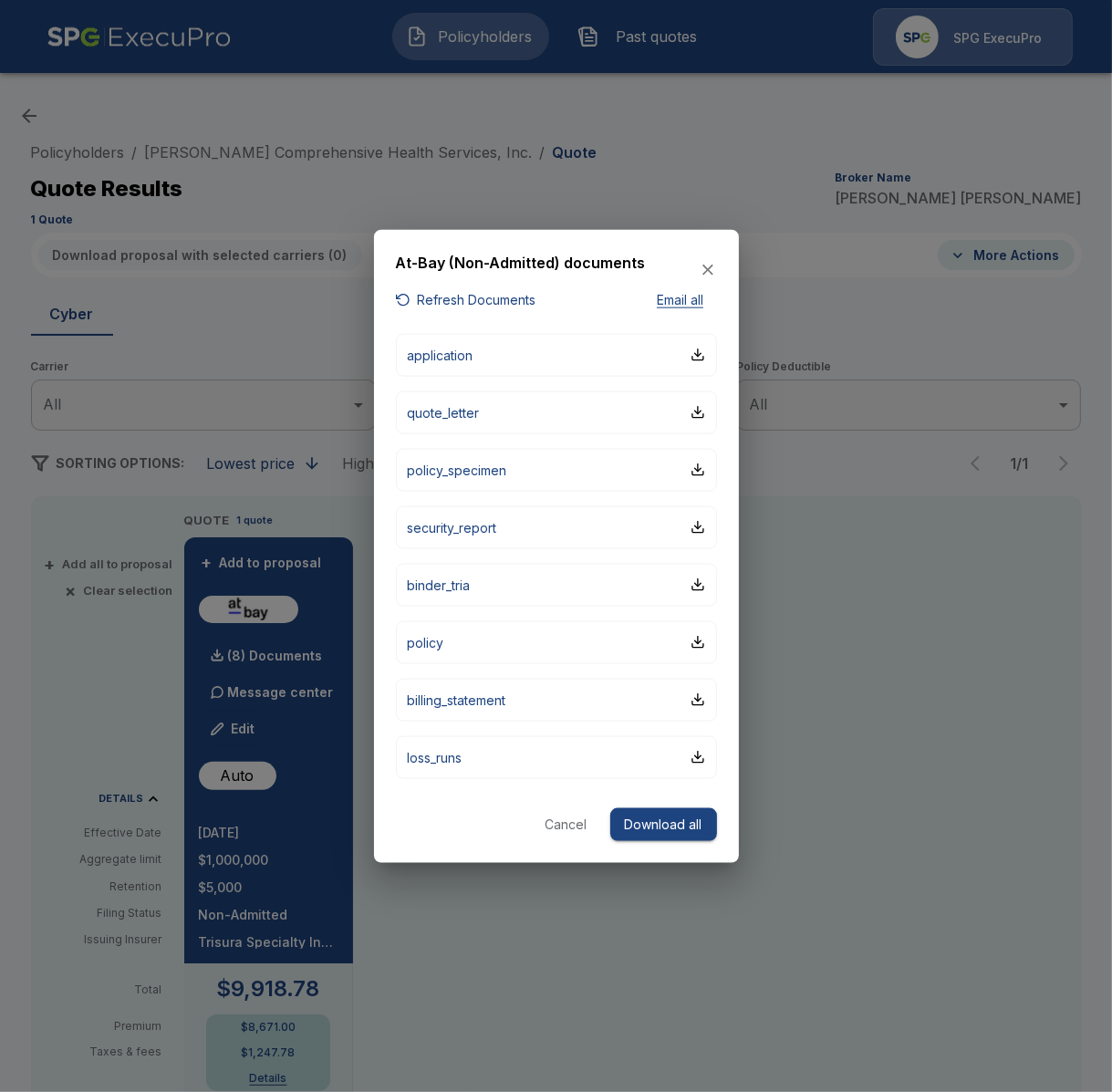
click at [383, 659] on div "At-Bay (Non-Admitted) documents Refresh Documents Email all application quote_l…" at bounding box center [556, 546] width 365 height 634
click at [494, 370] on button "application" at bounding box center [556, 354] width 321 height 43
click at [868, 663] on div at bounding box center [556, 546] width 1112 height 1092
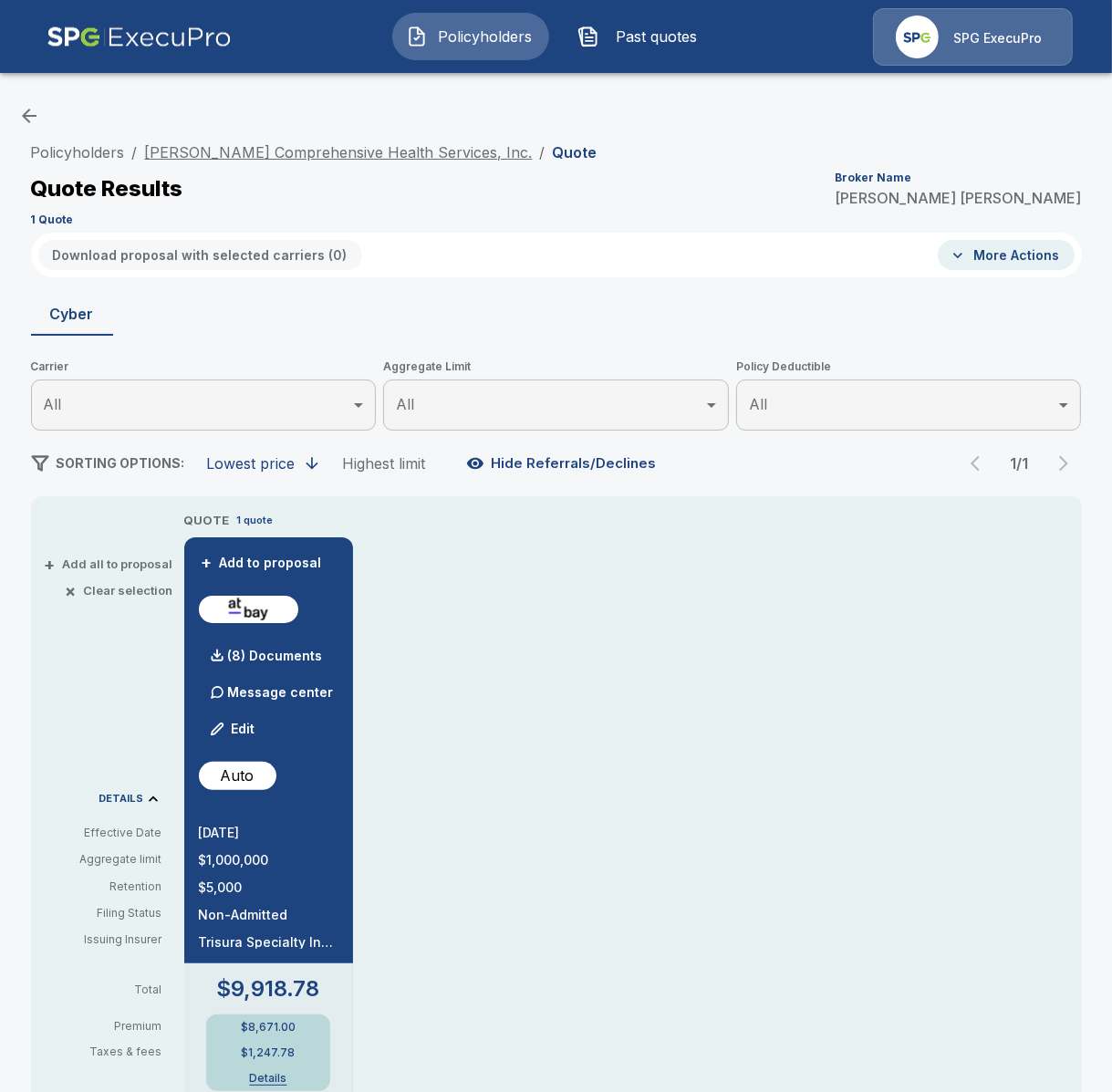
click at [350, 157] on link "[PERSON_NAME] Comprehensive Health Services, Inc." at bounding box center [339, 152] width 388 height 18
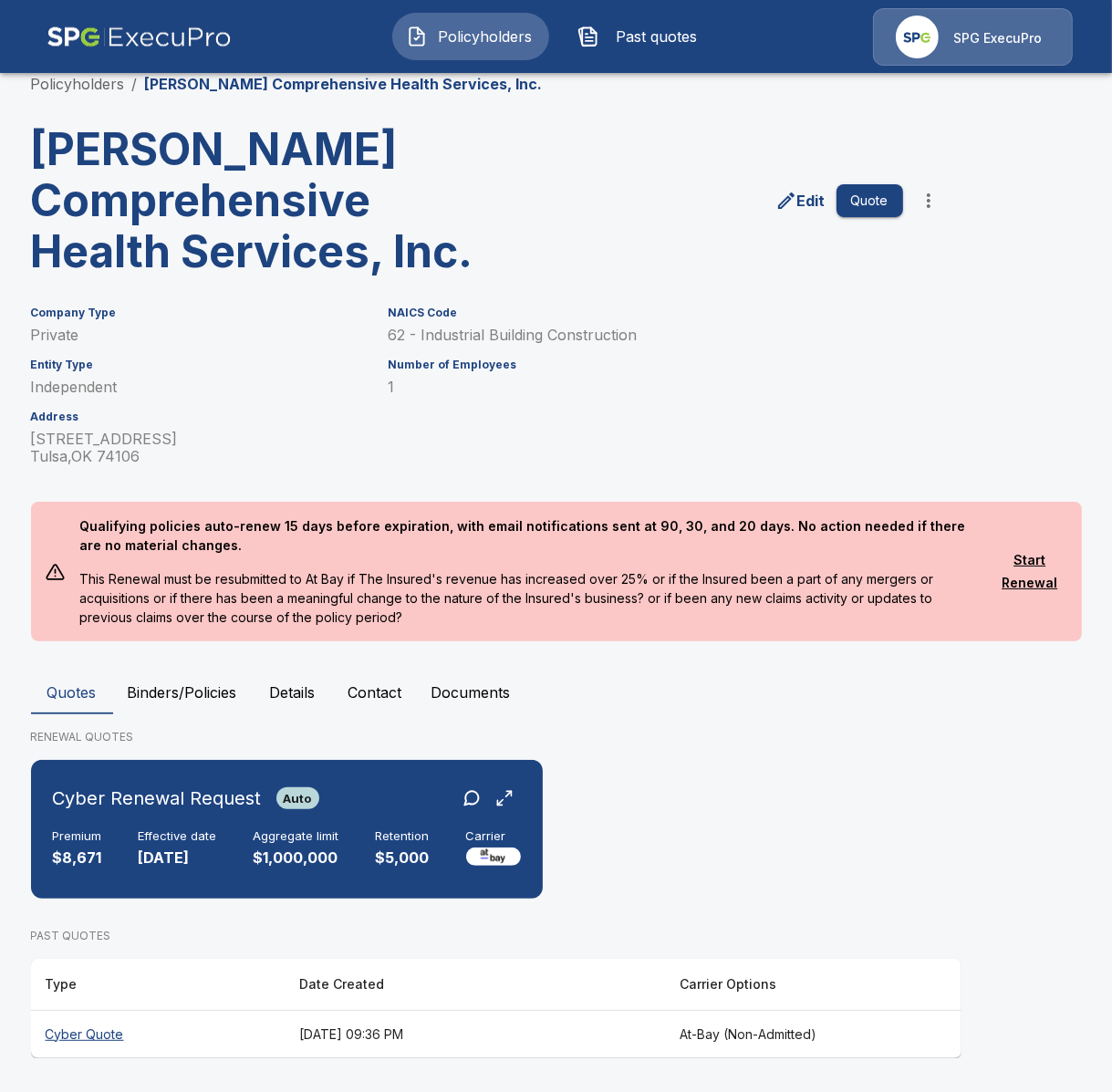
scroll to position [31, 0]
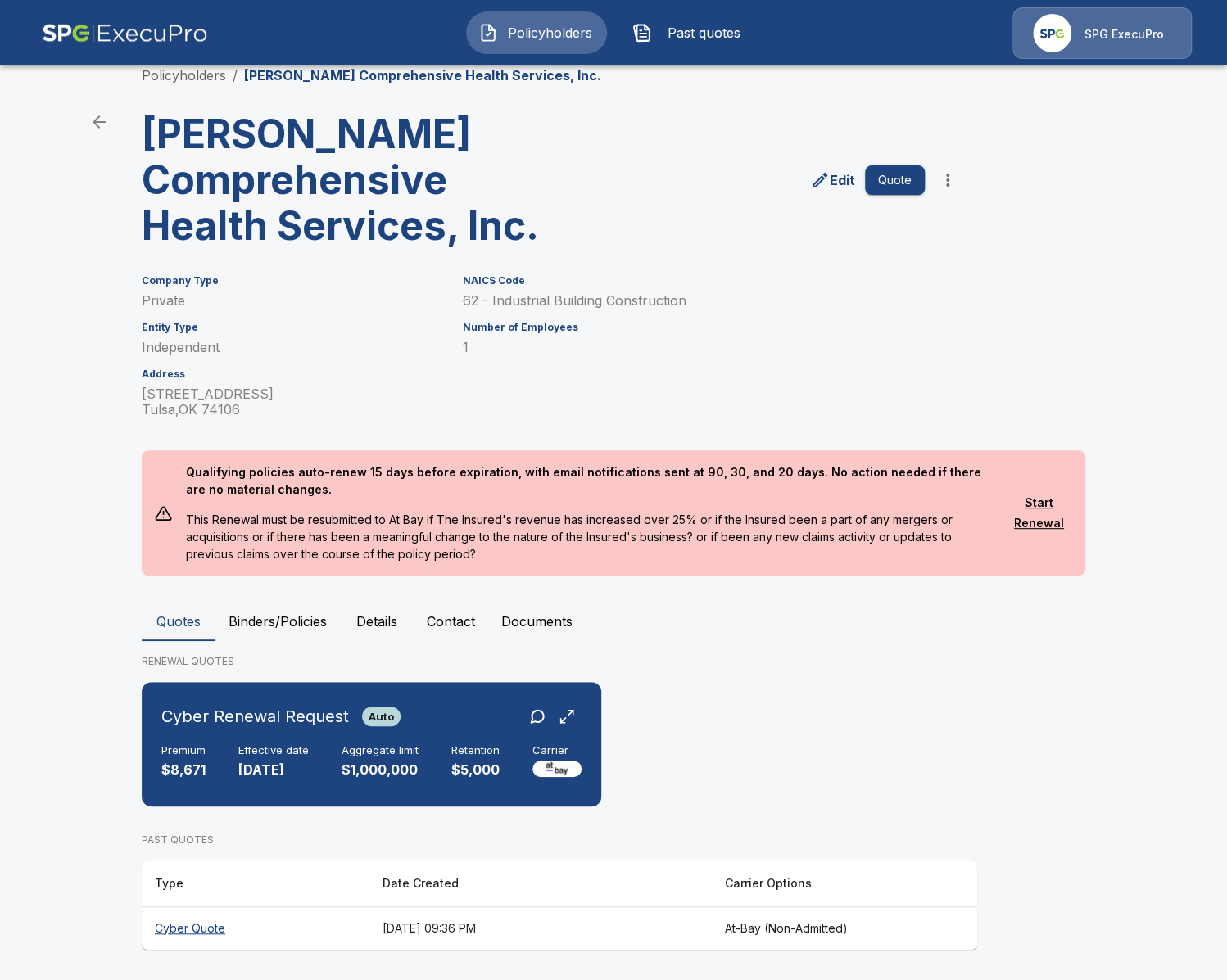
click at [296, 929] on th "Cyber Quote" at bounding box center [255, 928] width 228 height 44
